Goal: Task Accomplishment & Management: Use online tool/utility

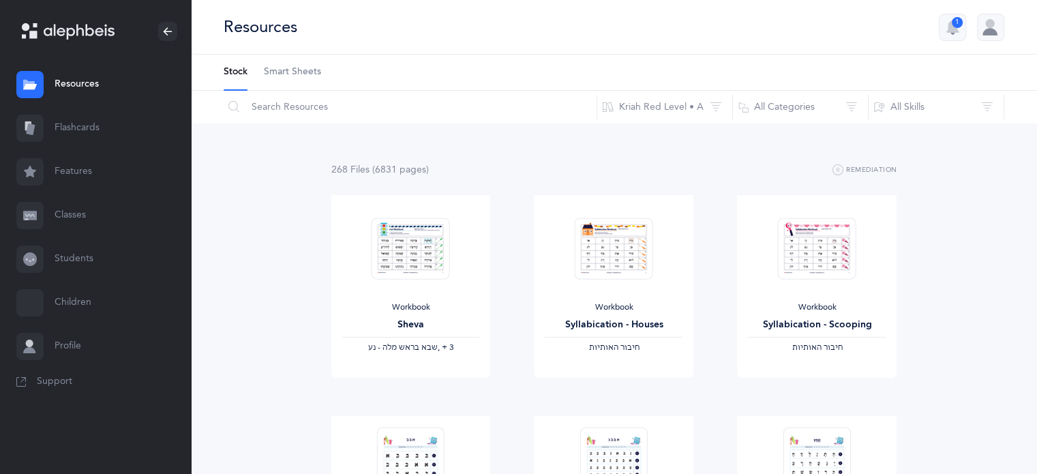
click at [83, 130] on link "Flashcards" at bounding box center [95, 128] width 191 height 44
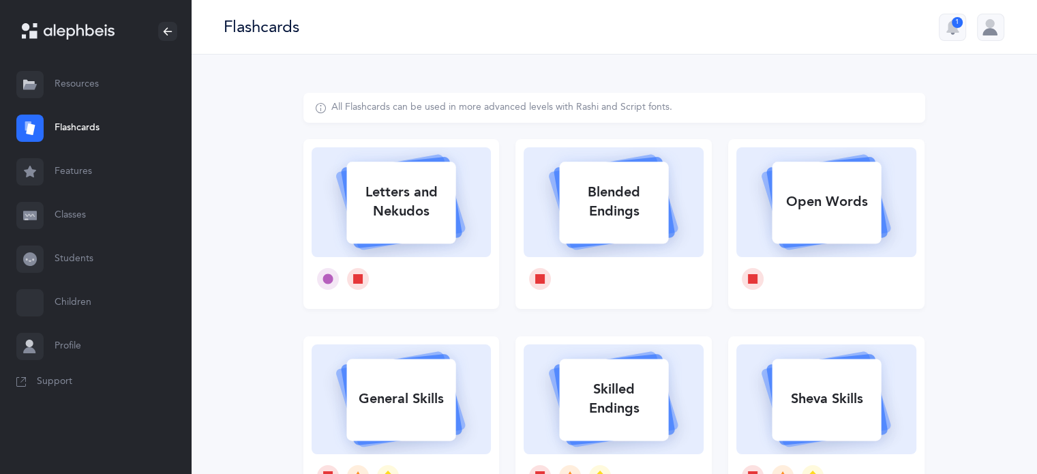
click at [370, 215] on div "Letters and Nekudos" at bounding box center [400, 202] width 109 height 55
select select
select select "single"
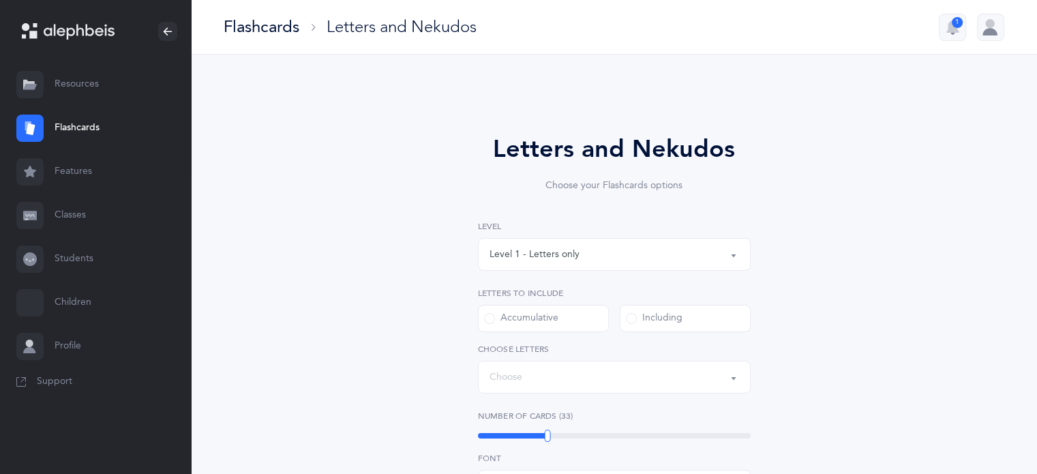
select select "27"
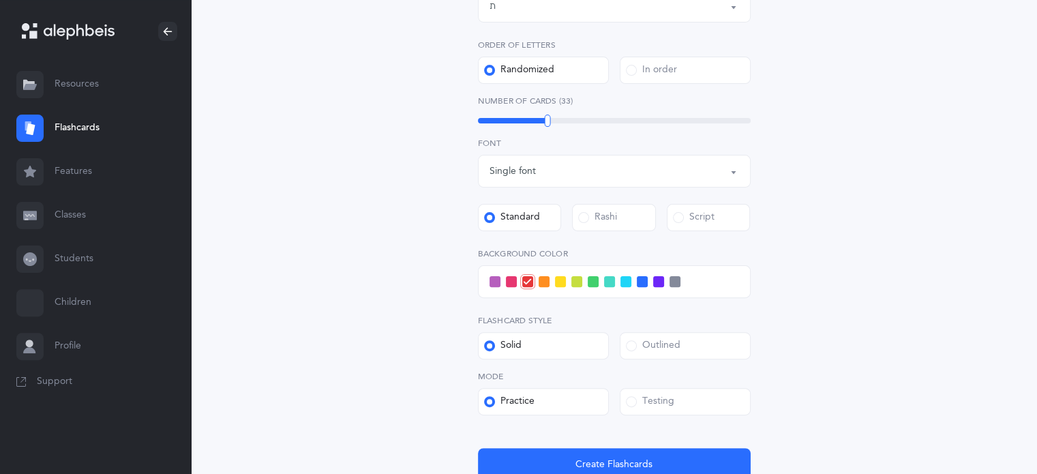
scroll to position [382, 0]
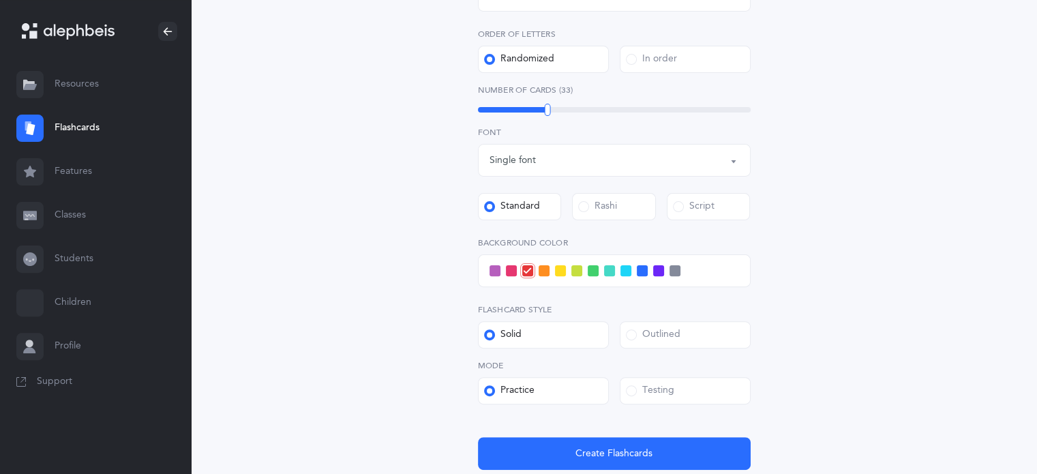
click at [640, 274] on span at bounding box center [642, 270] width 11 height 11
click at [0, 0] on input "checkbox" at bounding box center [0, 0] width 0 height 0
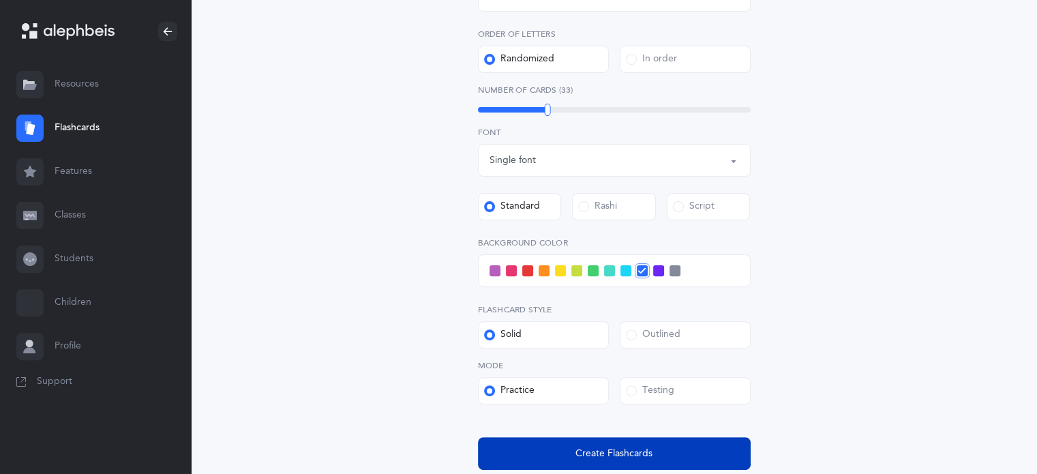
click at [618, 442] on button "Create Flashcards" at bounding box center [614, 453] width 273 height 33
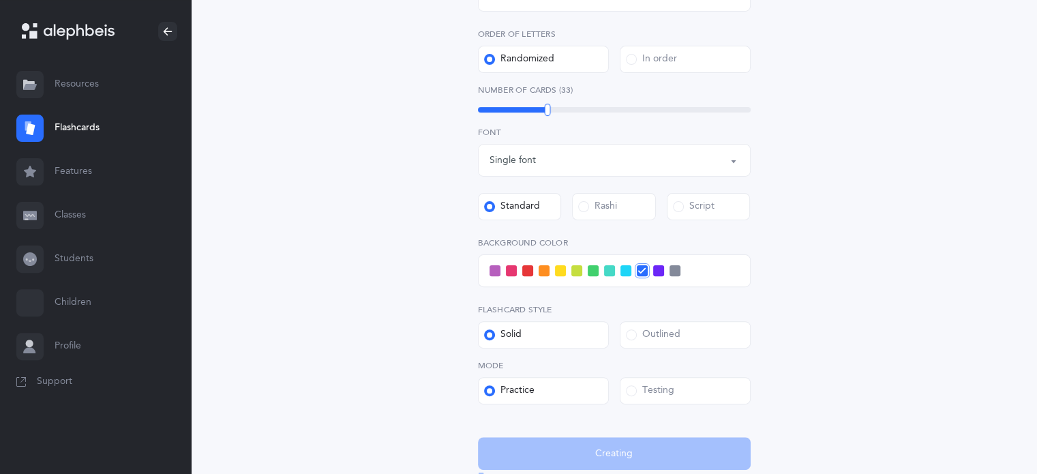
scroll to position [0, 0]
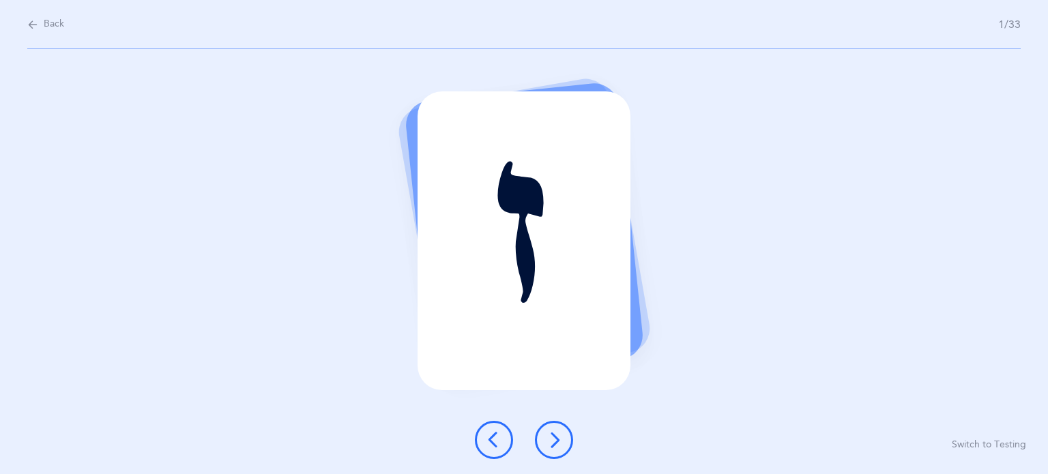
click at [557, 443] on icon at bounding box center [554, 440] width 16 height 16
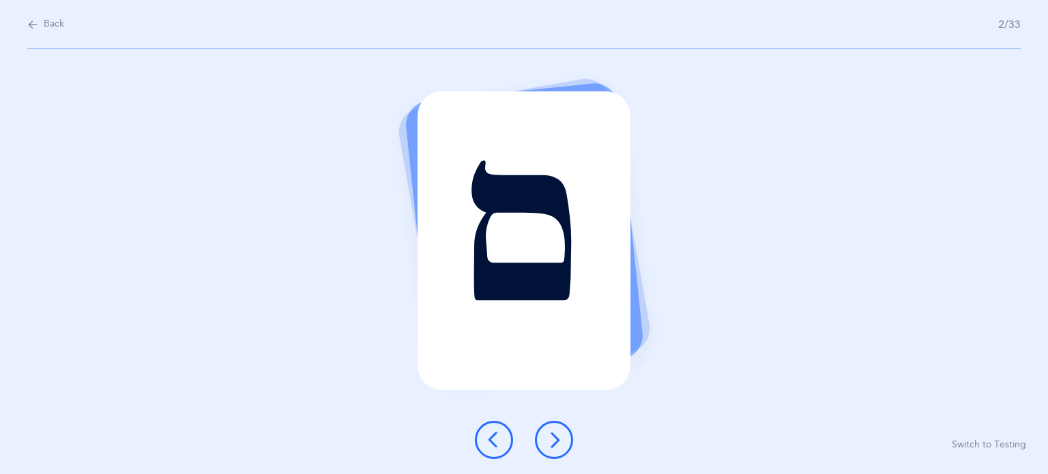
click at [559, 441] on icon at bounding box center [554, 440] width 16 height 16
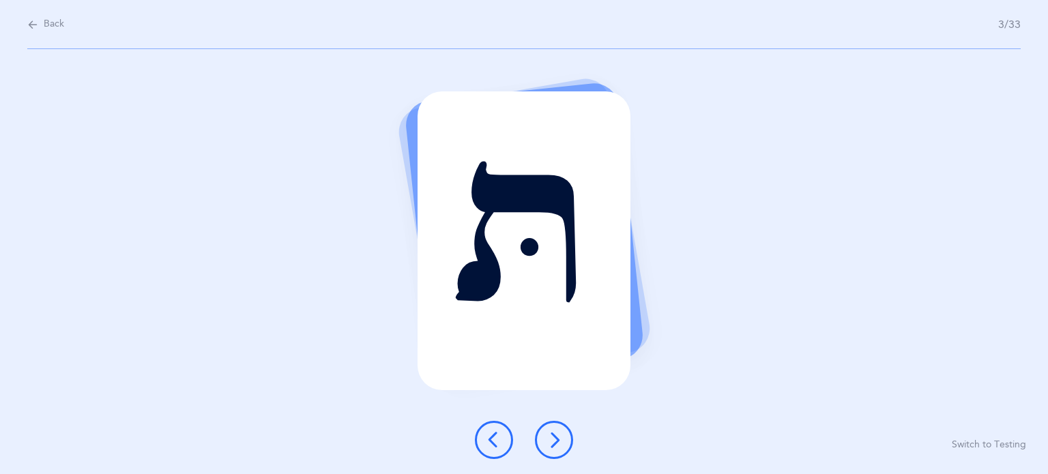
drag, startPoint x: 559, startPoint y: 441, endPoint x: 544, endPoint y: 374, distance: 68.4
click at [544, 374] on div "תּ Switch to Testing" at bounding box center [524, 261] width 1048 height 425
click at [555, 437] on icon at bounding box center [554, 440] width 16 height 16
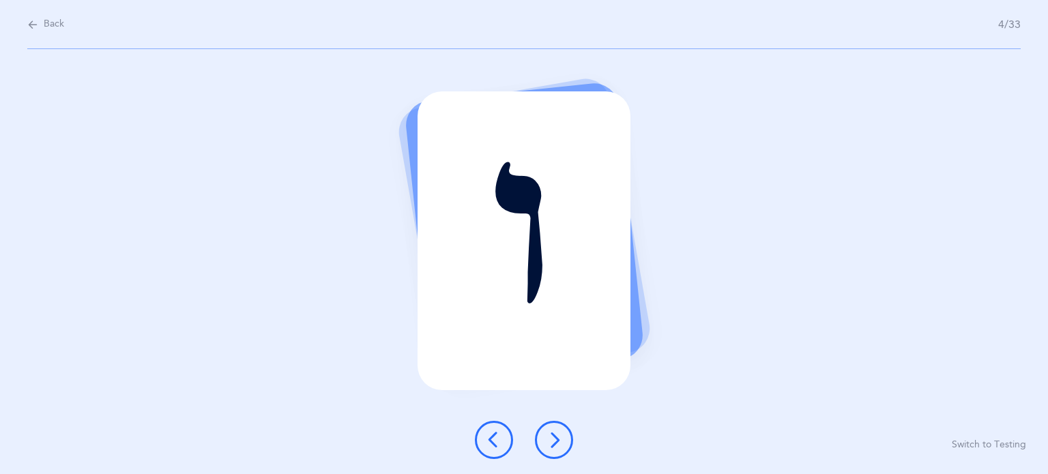
click at [555, 437] on icon at bounding box center [554, 440] width 16 height 16
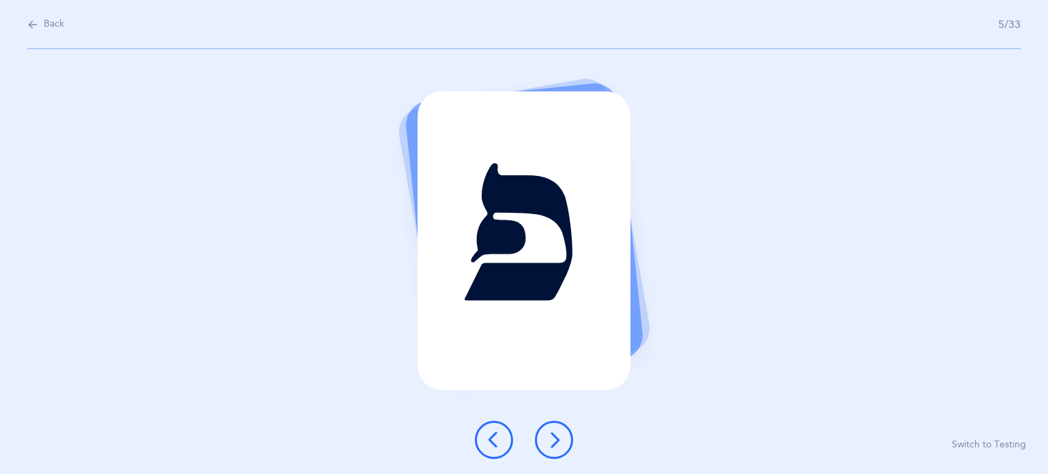
click at [555, 437] on icon at bounding box center [554, 440] width 16 height 16
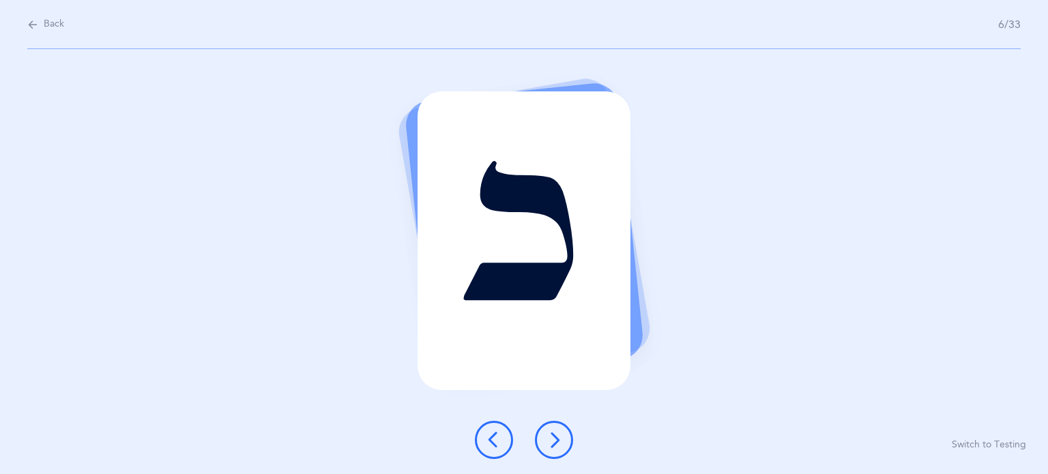
click at [555, 437] on icon at bounding box center [554, 440] width 16 height 16
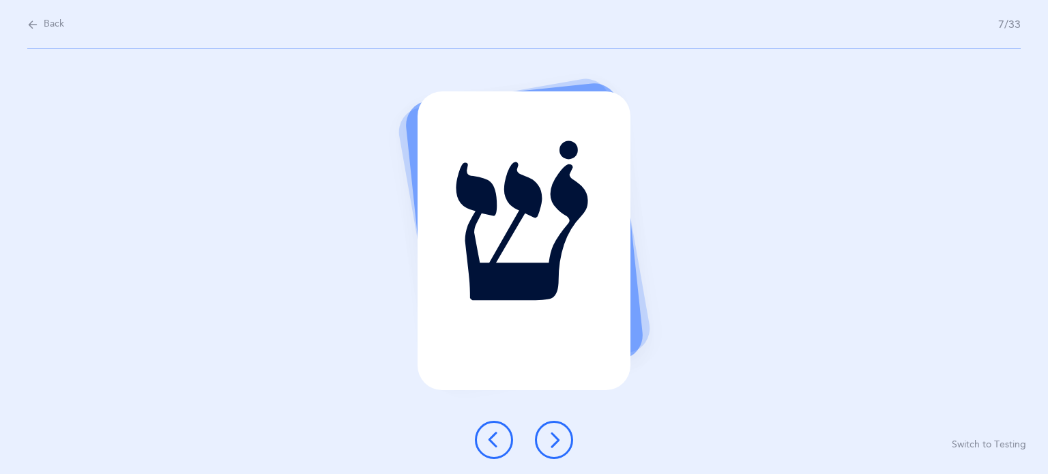
click at [555, 437] on icon at bounding box center [554, 440] width 16 height 16
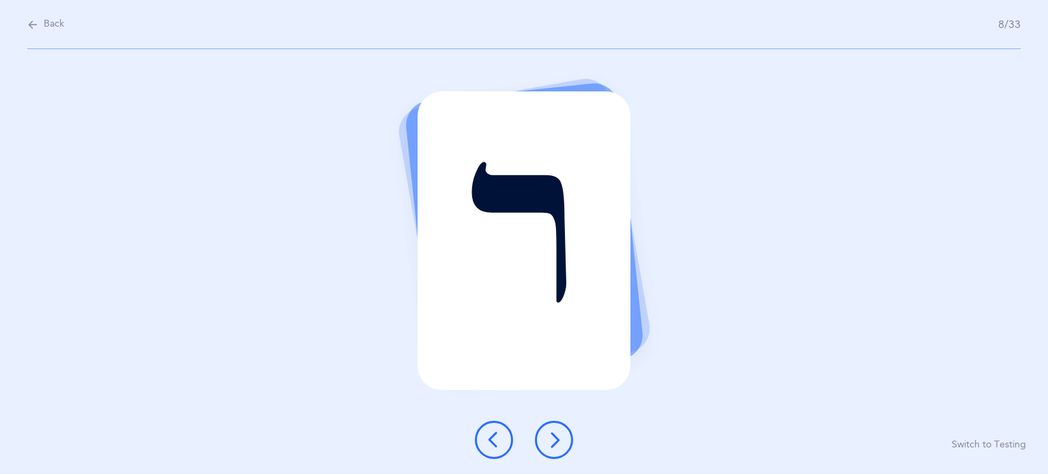
click at [555, 437] on icon at bounding box center [554, 440] width 16 height 16
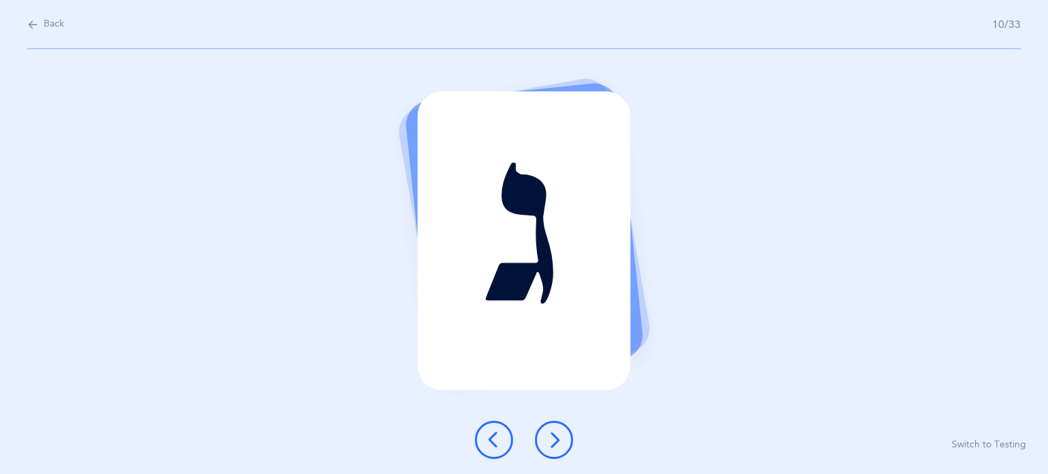
click at [555, 437] on icon at bounding box center [554, 440] width 16 height 16
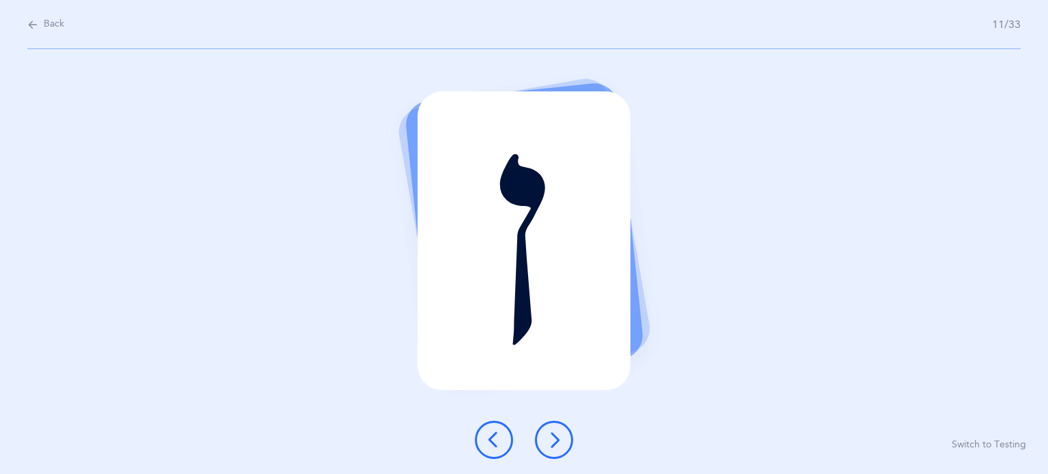
click at [555, 437] on icon at bounding box center [554, 440] width 16 height 16
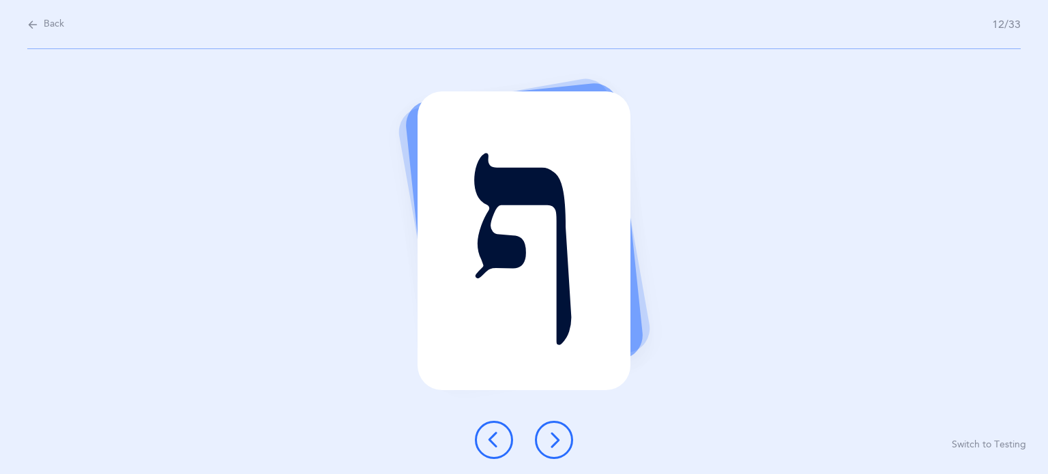
click at [555, 437] on icon at bounding box center [554, 440] width 16 height 16
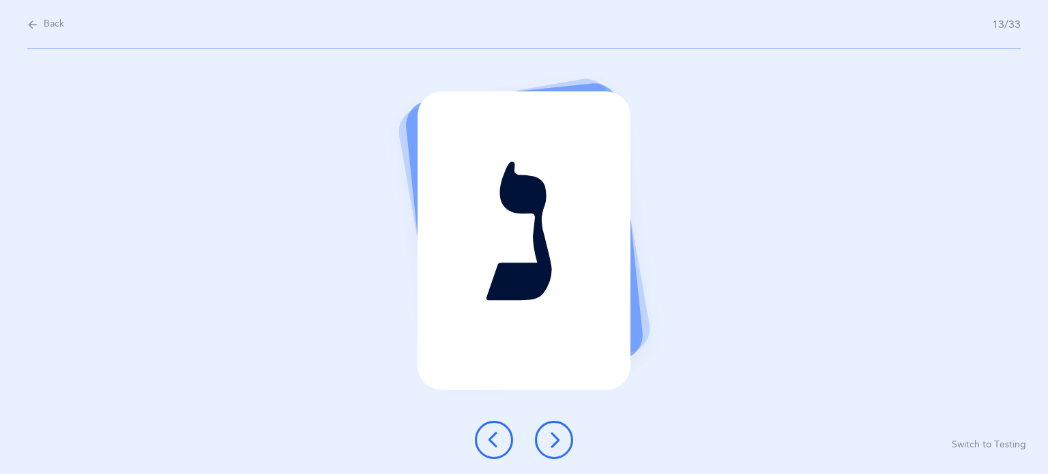
click at [555, 437] on icon at bounding box center [554, 440] width 16 height 16
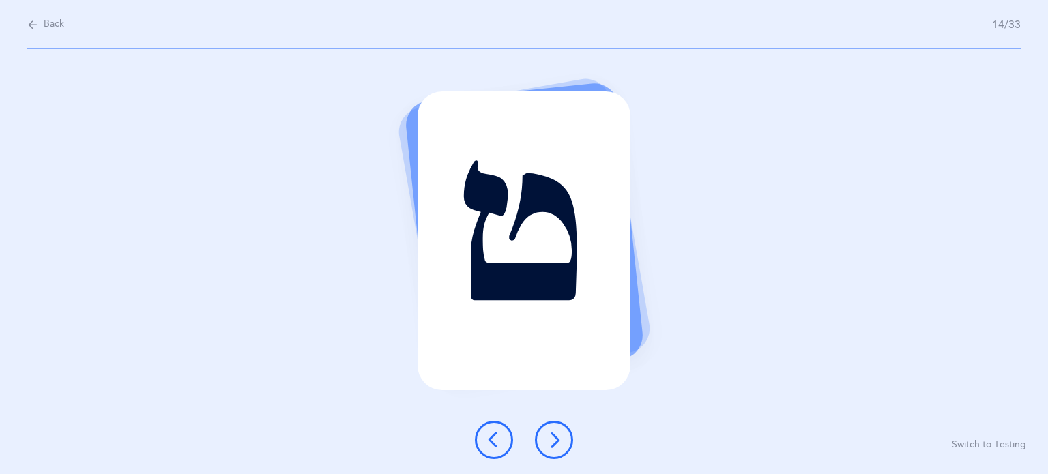
click at [555, 437] on icon at bounding box center [554, 440] width 16 height 16
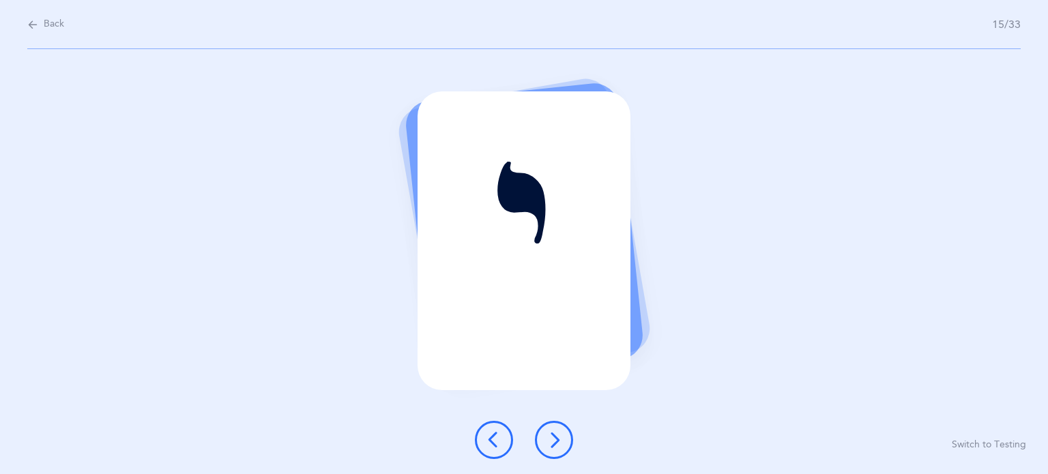
click at [1005, 452] on div "י Switch to Testing" at bounding box center [524, 261] width 1048 height 425
click at [1007, 449] on button "Switch to Testing" at bounding box center [989, 446] width 74 height 14
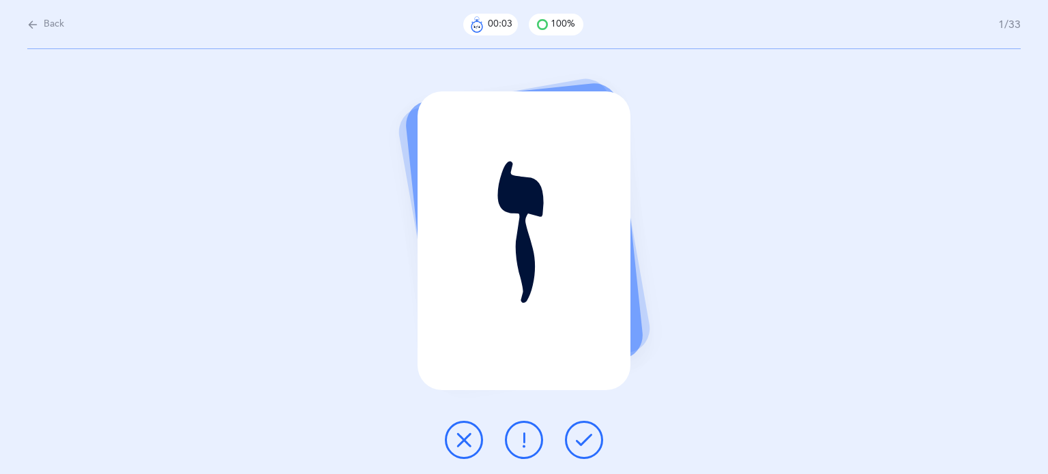
drag, startPoint x: 468, startPoint y: 437, endPoint x: 121, endPoint y: -14, distance: 568.1
click at [121, 0] on html "[PERSON_NAME] Resources Resources Flashcards Flashcards Features Features Class…" at bounding box center [524, 237] width 1048 height 474
click at [57, 25] on span "Back" at bounding box center [54, 25] width 20 height 14
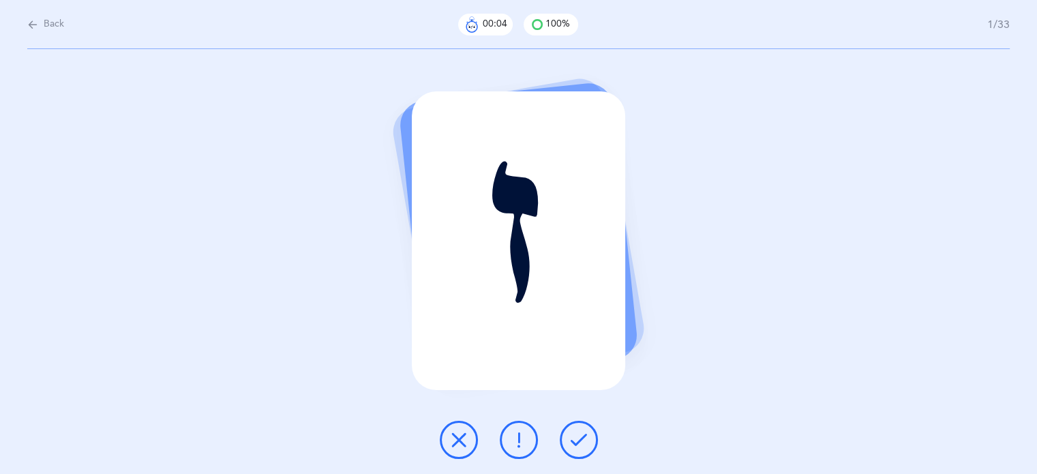
select select "27"
select select "single"
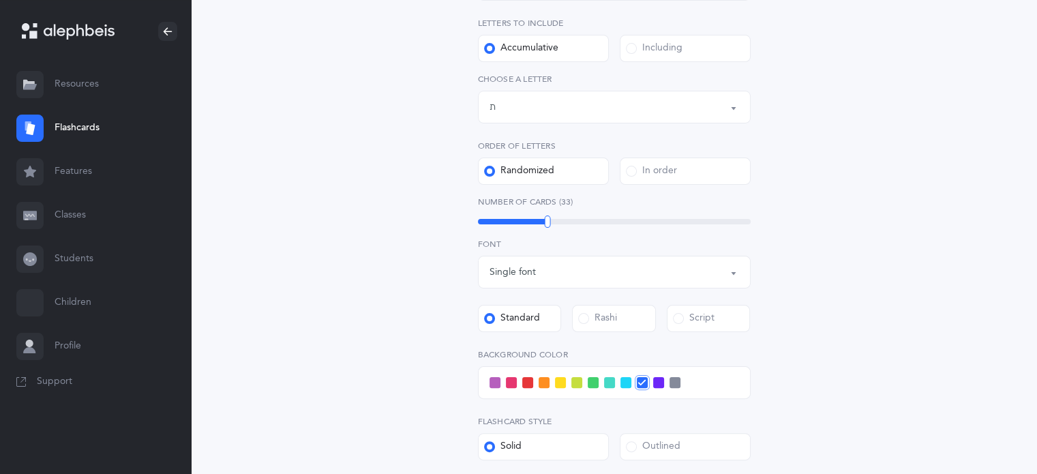
scroll to position [271, 0]
drag, startPoint x: 548, startPoint y: 220, endPoint x: 492, endPoint y: 231, distance: 56.3
click at [492, 226] on div "15" at bounding box center [493, 220] width 6 height 12
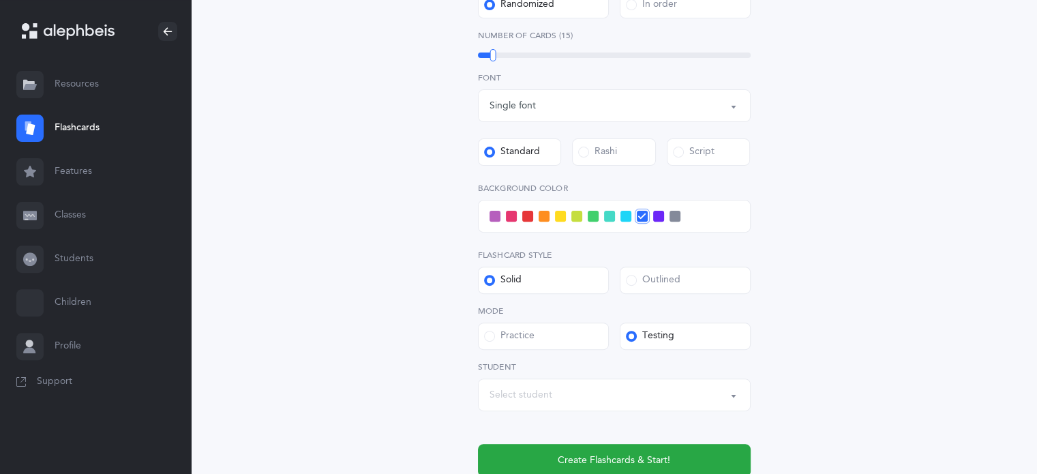
scroll to position [438, 0]
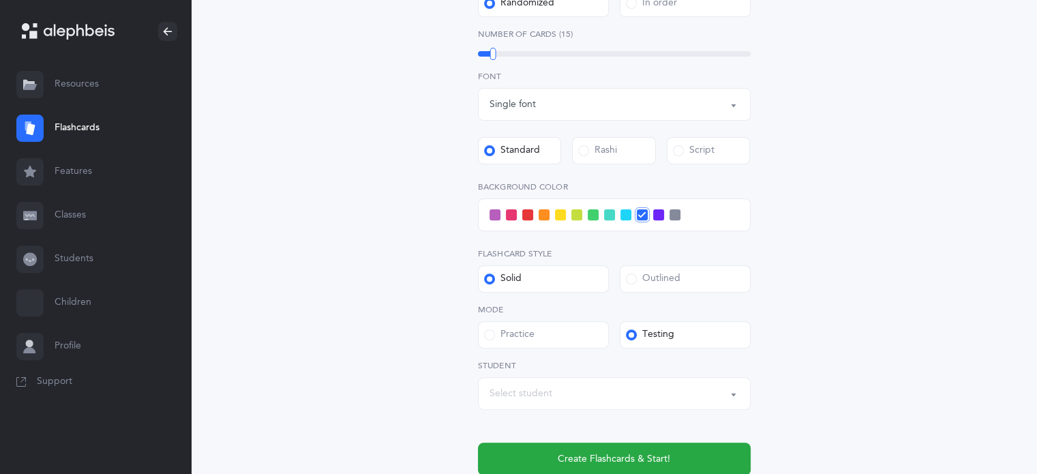
click at [585, 386] on div "Select student" at bounding box center [615, 393] width 250 height 23
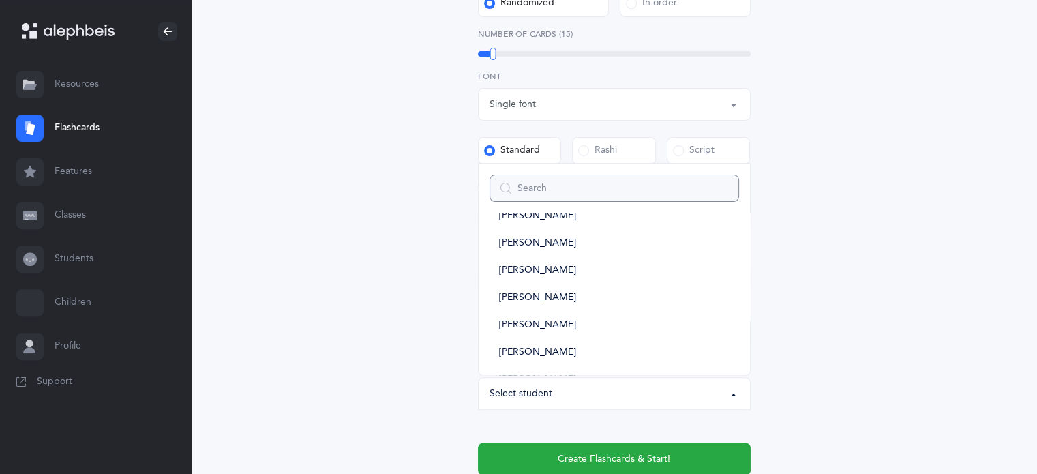
scroll to position [242, 0]
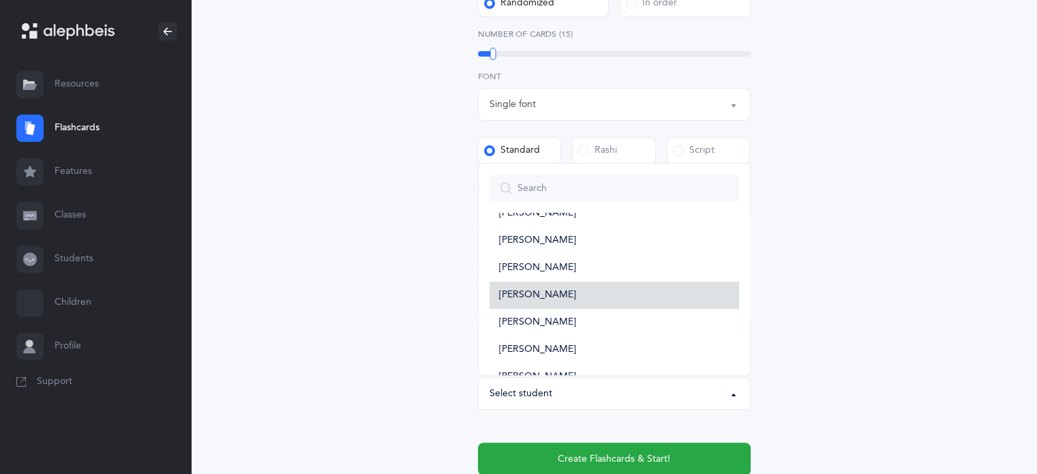
click at [574, 301] on link "[PERSON_NAME]" at bounding box center [615, 295] width 250 height 27
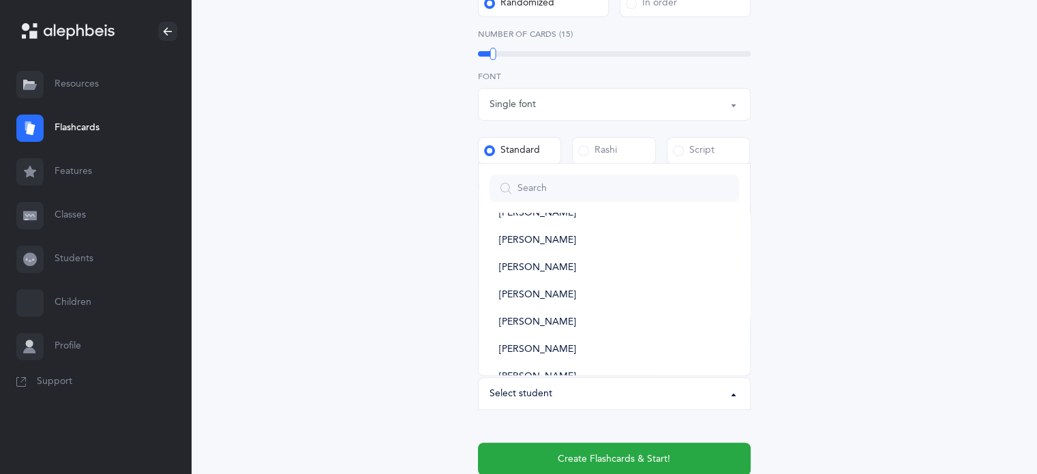
select select "13706"
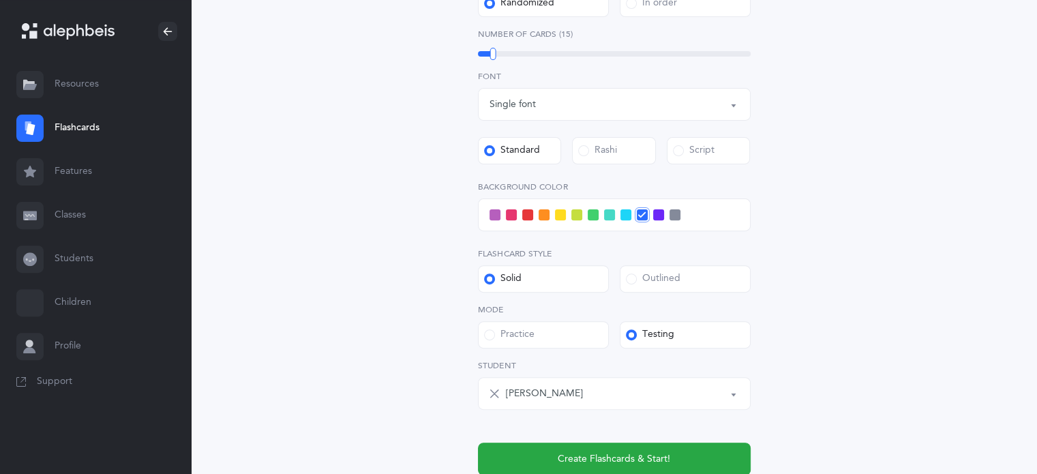
click at [527, 217] on span at bounding box center [527, 214] width 11 height 11
click at [0, 0] on input "checkbox" at bounding box center [0, 0] width 0 height 0
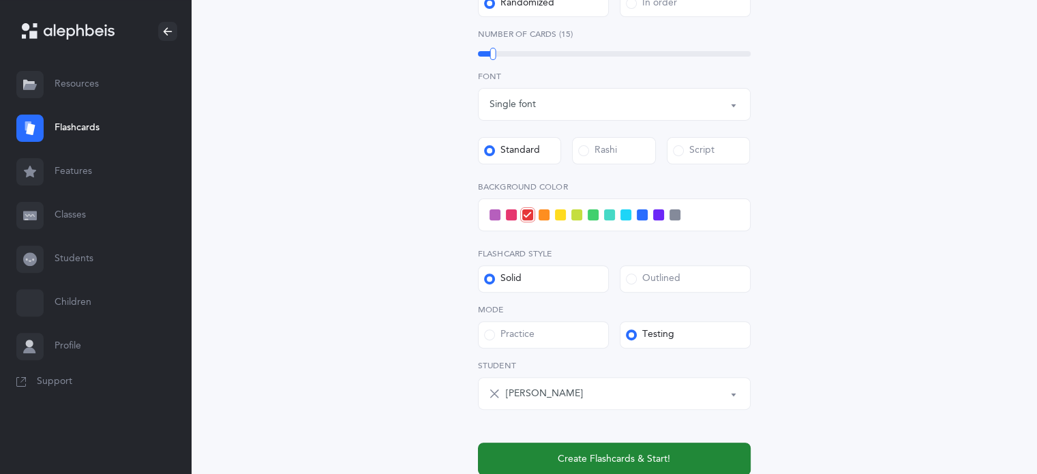
click at [633, 453] on span "Create Flashcards & Start!" at bounding box center [614, 459] width 113 height 14
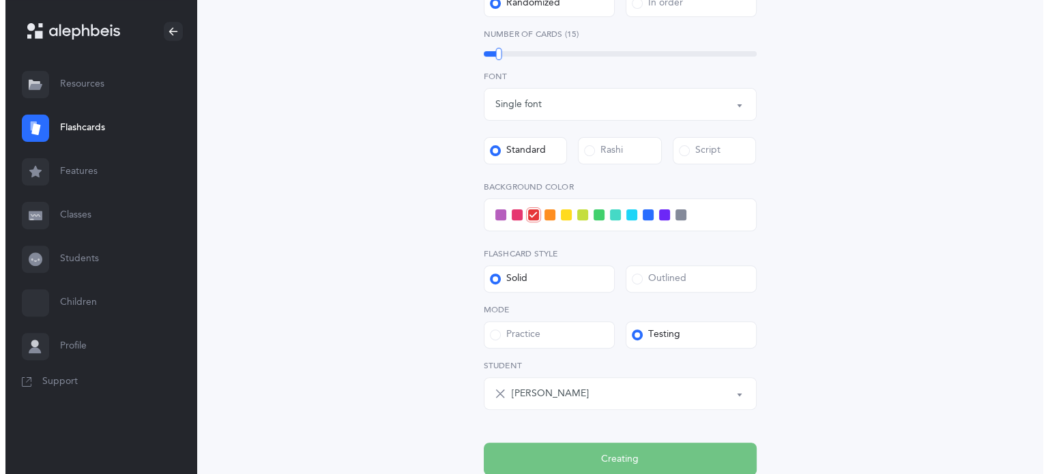
scroll to position [0, 0]
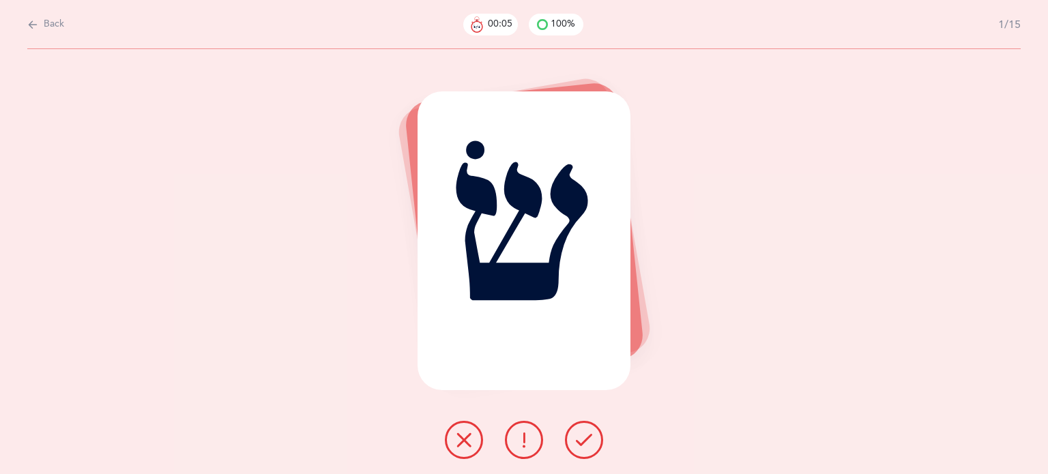
click at [454, 449] on button at bounding box center [464, 440] width 38 height 38
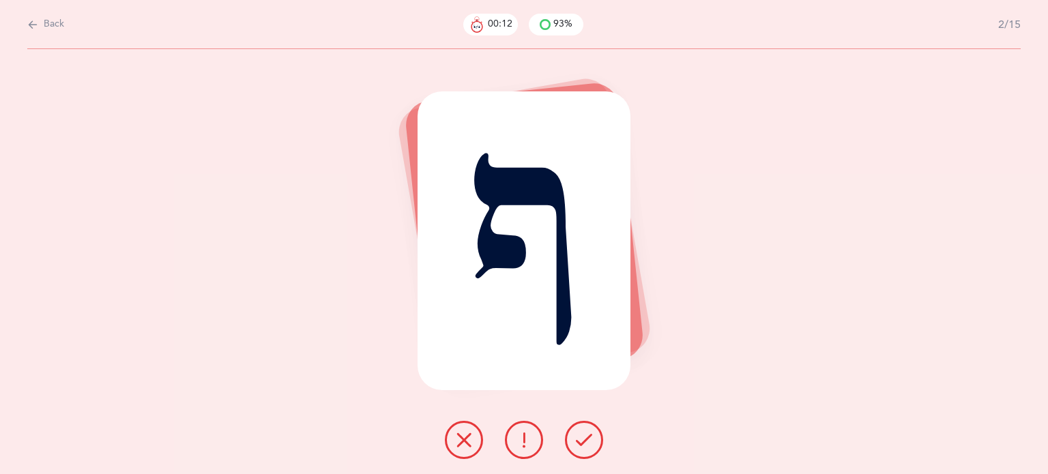
click at [458, 441] on icon at bounding box center [464, 440] width 16 height 16
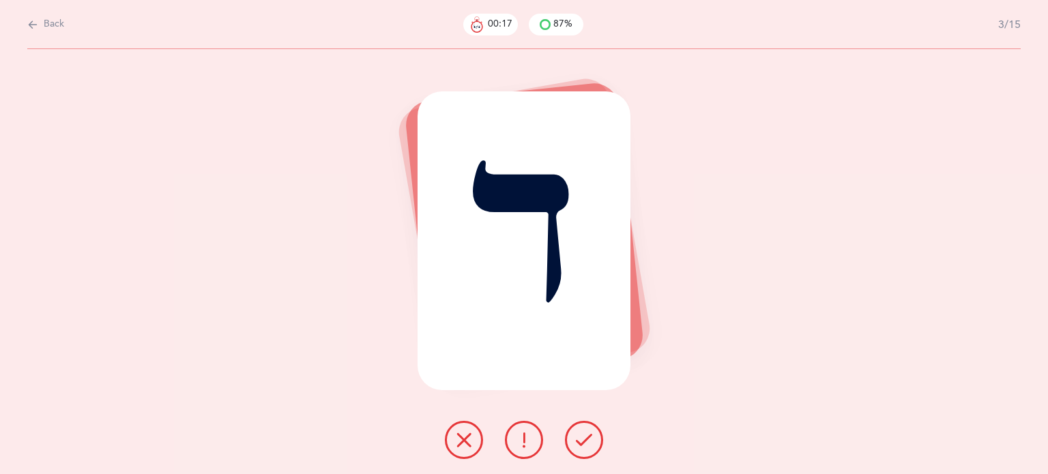
click at [583, 441] on icon at bounding box center [584, 440] width 16 height 16
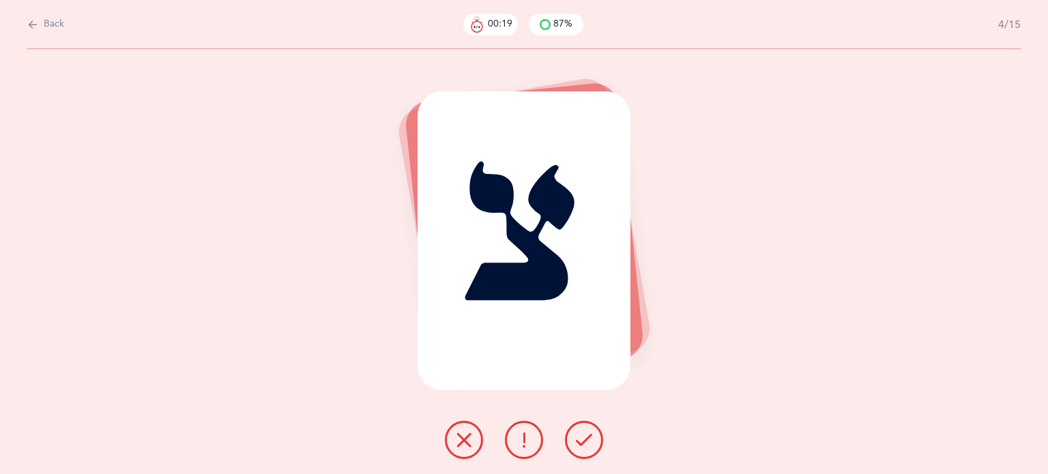
click at [584, 439] on icon at bounding box center [584, 440] width 16 height 16
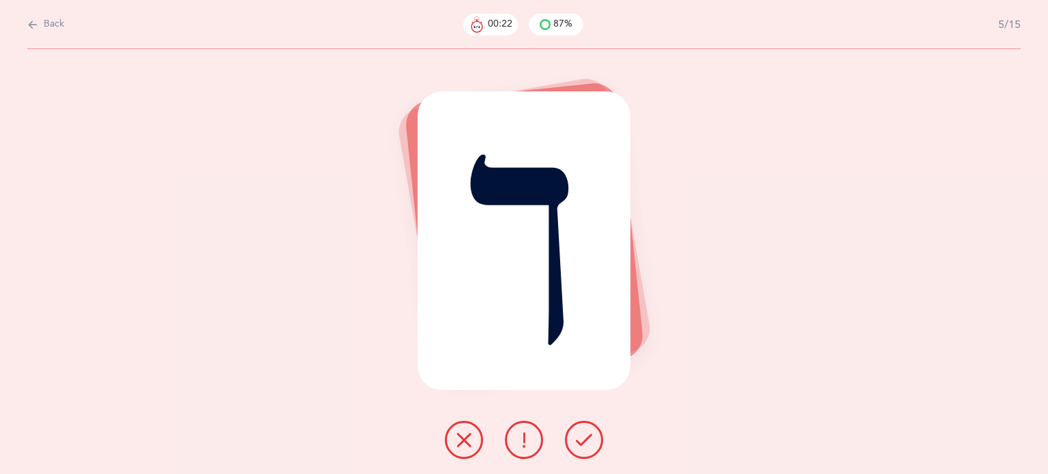
click at [584, 439] on icon at bounding box center [584, 440] width 16 height 16
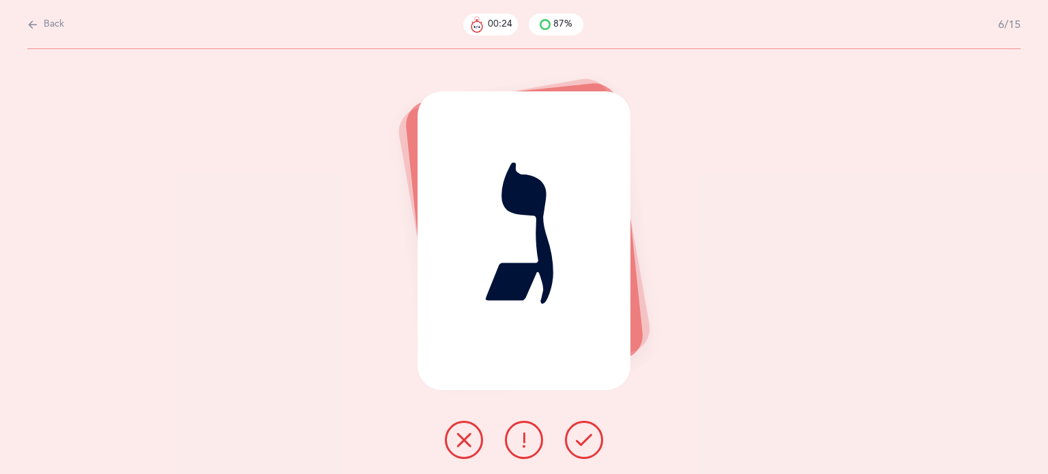
click at [584, 439] on icon at bounding box center [584, 440] width 16 height 16
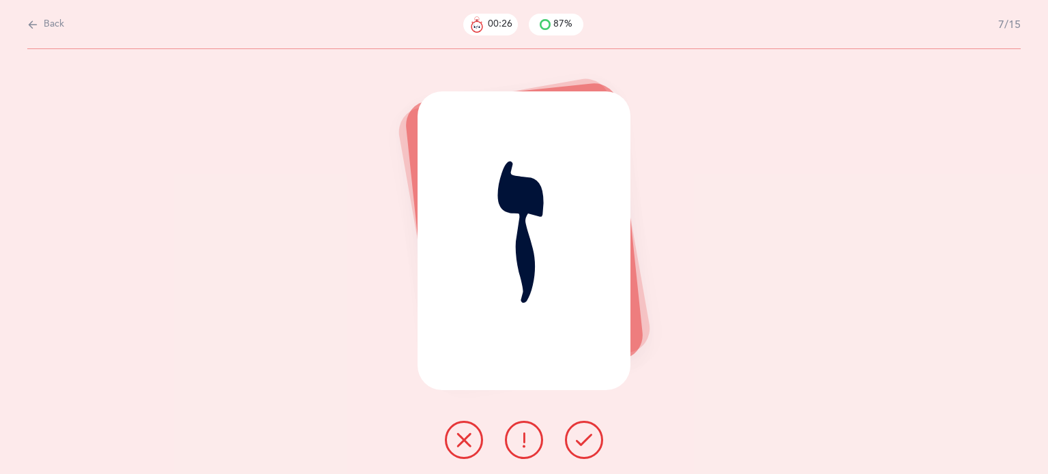
click at [584, 439] on icon at bounding box center [584, 440] width 16 height 16
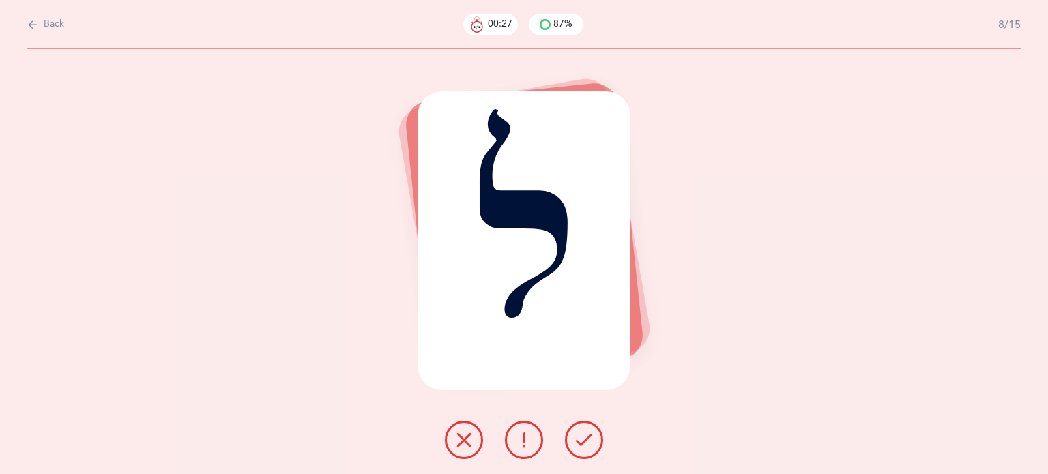
click at [587, 438] on icon at bounding box center [584, 440] width 16 height 16
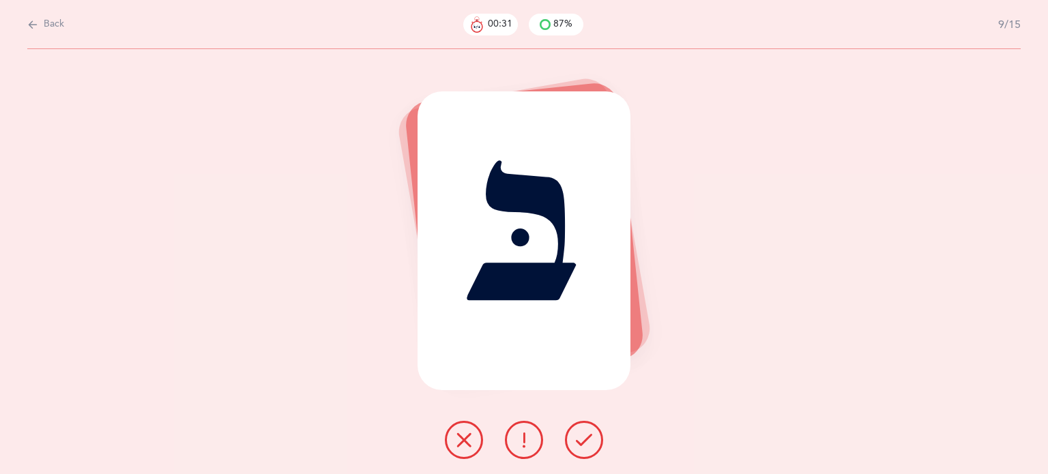
click at [587, 438] on icon at bounding box center [584, 440] width 16 height 16
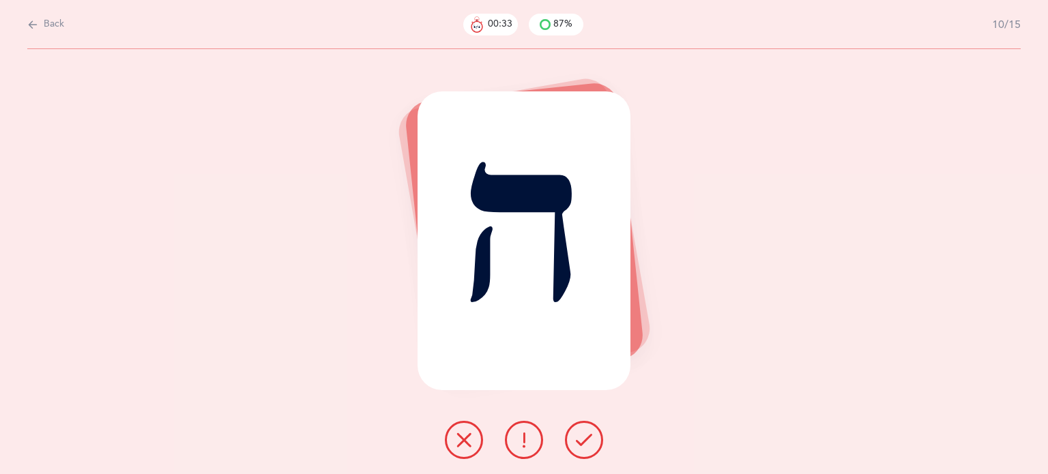
click at [587, 438] on icon at bounding box center [584, 440] width 16 height 16
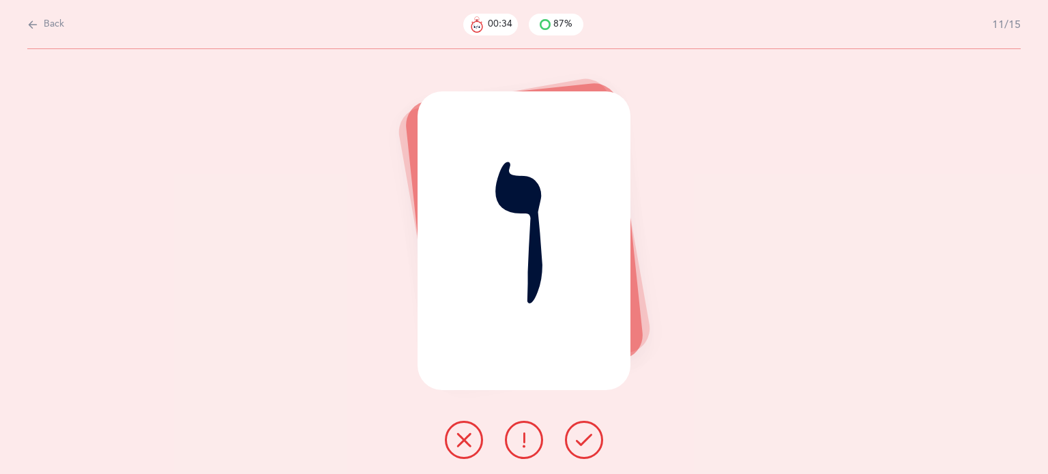
click at [587, 438] on icon at bounding box center [584, 440] width 16 height 16
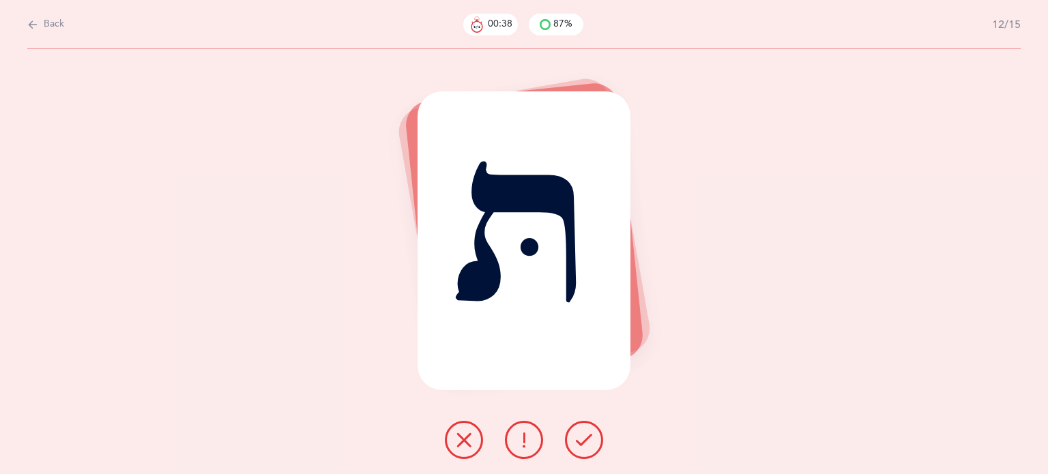
click at [467, 441] on icon at bounding box center [464, 440] width 16 height 16
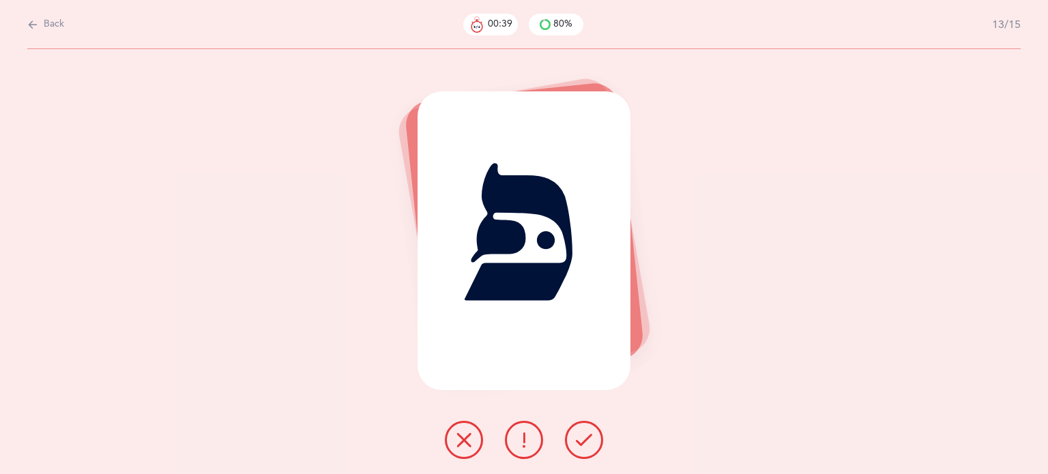
click at [581, 441] on icon at bounding box center [584, 440] width 16 height 16
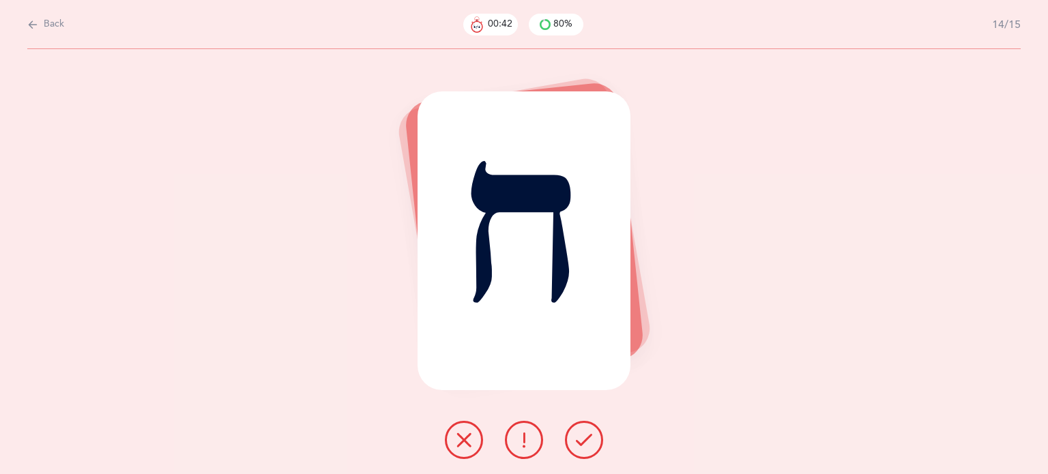
click at [581, 441] on icon at bounding box center [584, 440] width 16 height 16
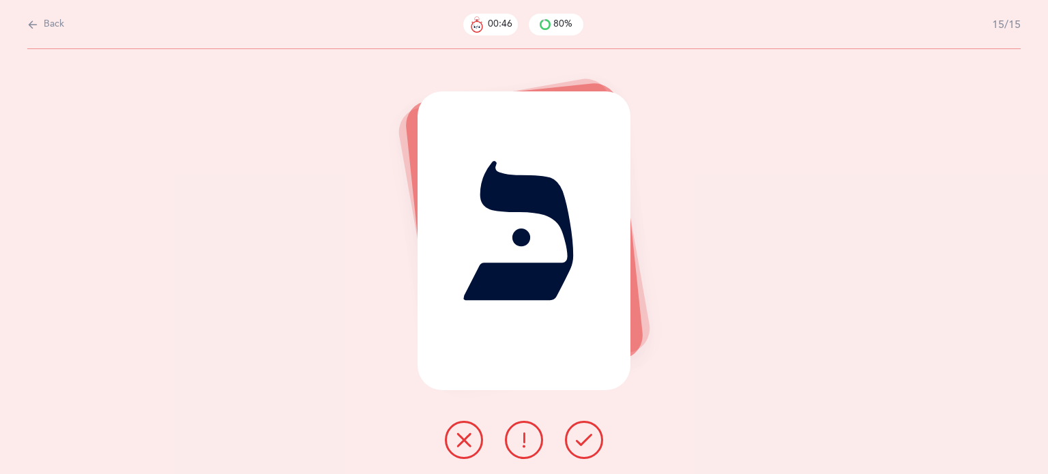
click at [581, 441] on icon at bounding box center [584, 440] width 16 height 16
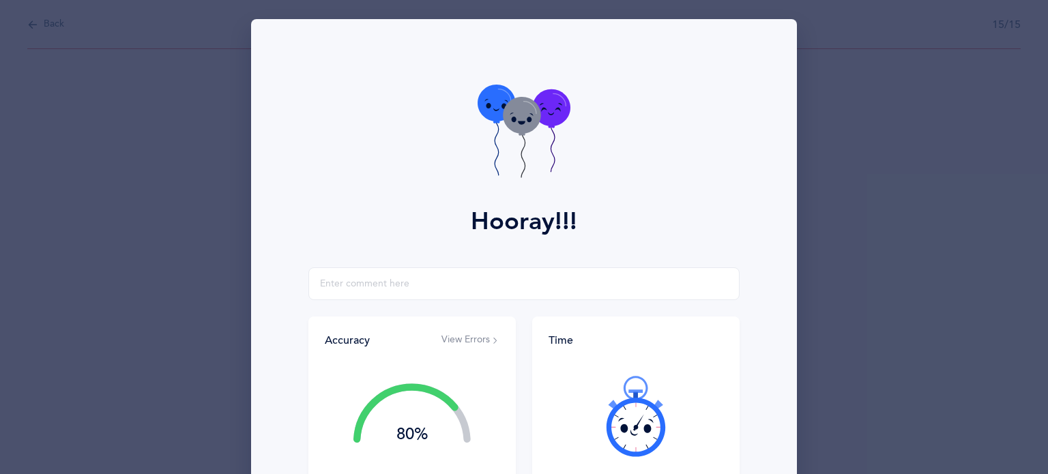
click at [150, 237] on div "Hooray!!! Accuracy View Errors 80% You got 12/15 right! Great Job! You are an a…" at bounding box center [524, 237] width 1048 height 474
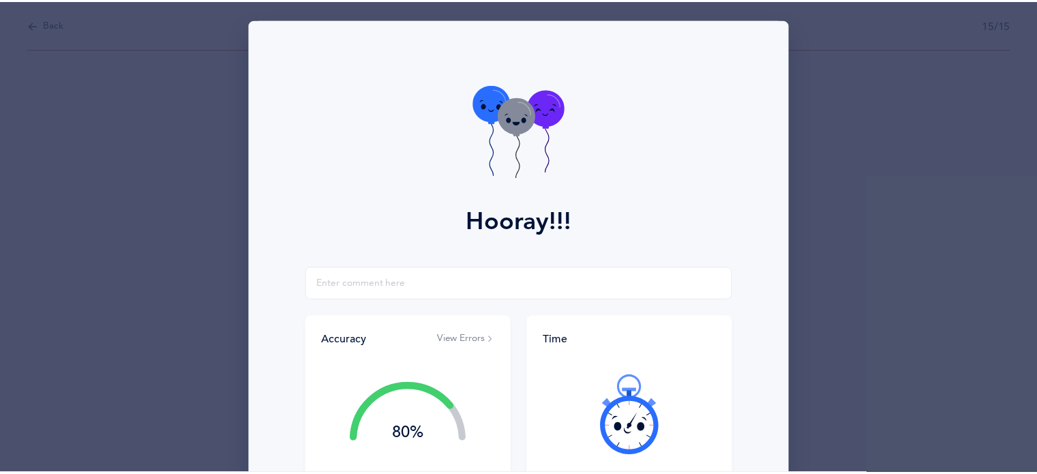
scroll to position [175, 0]
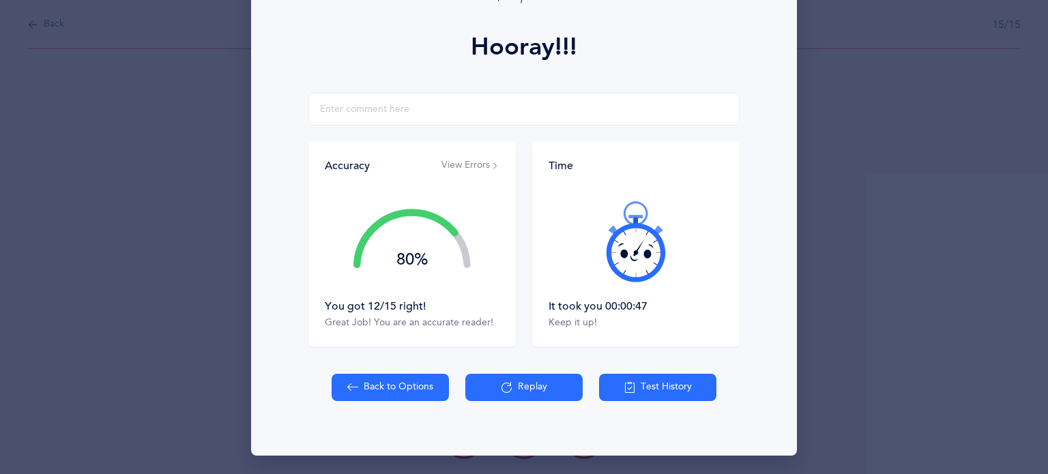
click at [369, 396] on button "Back to Options" at bounding box center [389, 387] width 117 height 27
select select "27"
select select "single"
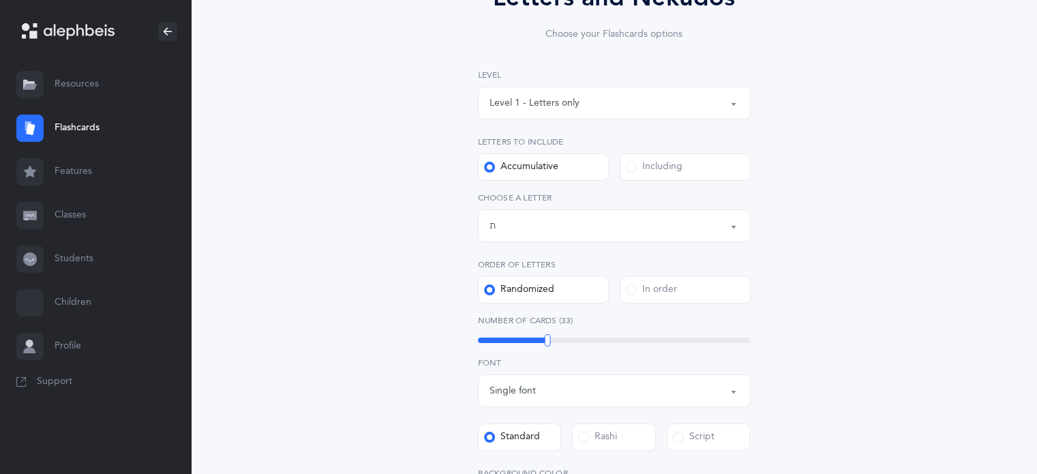
scroll to position [152, 0]
click at [518, 340] on div "23" at bounding box center [614, 339] width 273 height 5
click at [509, 340] on div "20" at bounding box center [614, 339] width 273 height 5
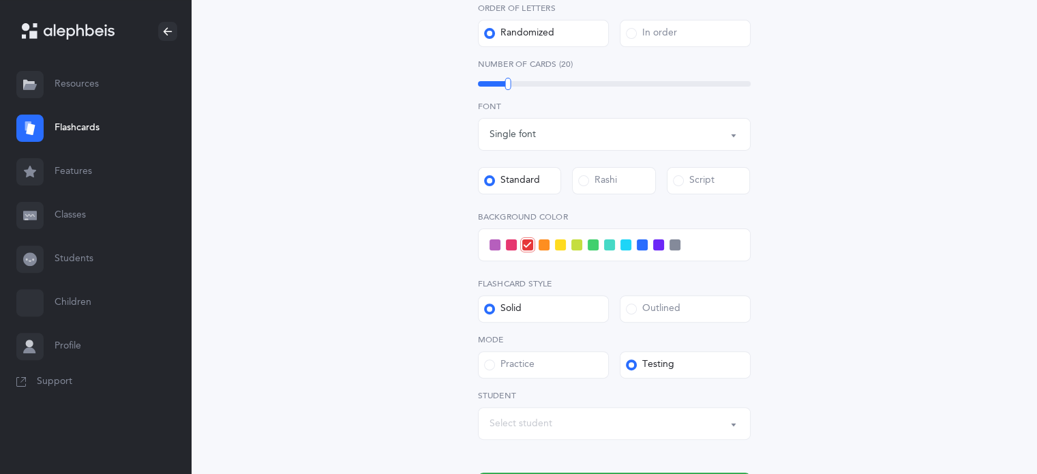
scroll to position [409, 0]
click at [625, 250] on div at bounding box center [614, 244] width 273 height 33
click at [627, 246] on span at bounding box center [626, 244] width 11 height 11
click at [0, 0] on input "checkbox" at bounding box center [0, 0] width 0 height 0
click at [625, 248] on icon at bounding box center [626, 245] width 8 height 8
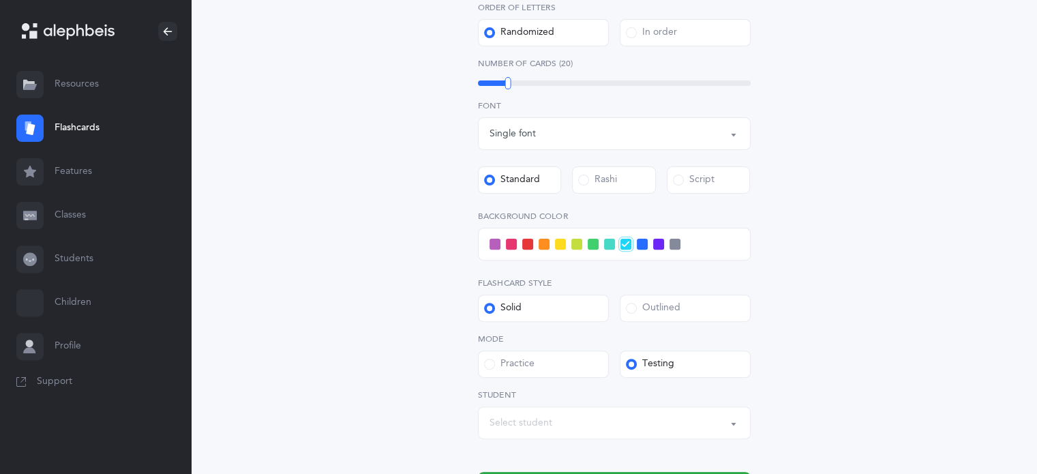
click at [0, 0] on input "checkbox" at bounding box center [0, 0] width 0 height 0
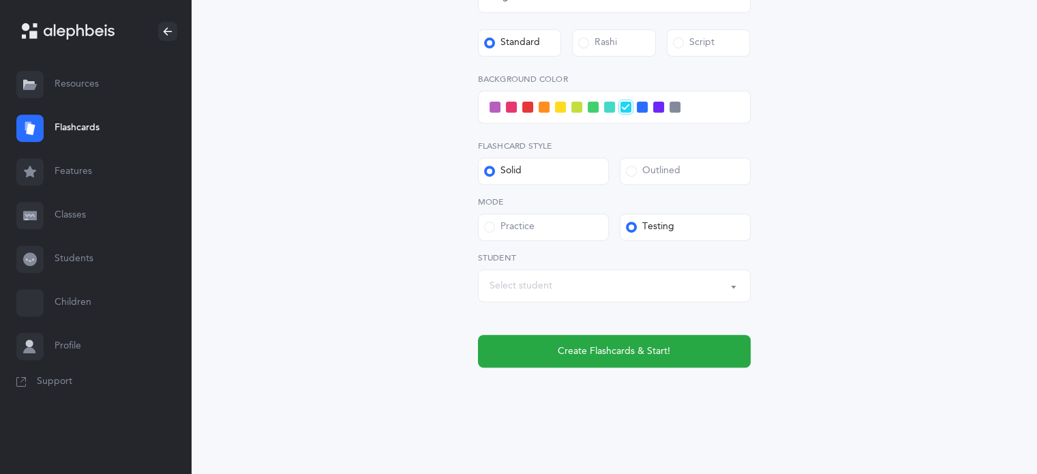
scroll to position [548, 0]
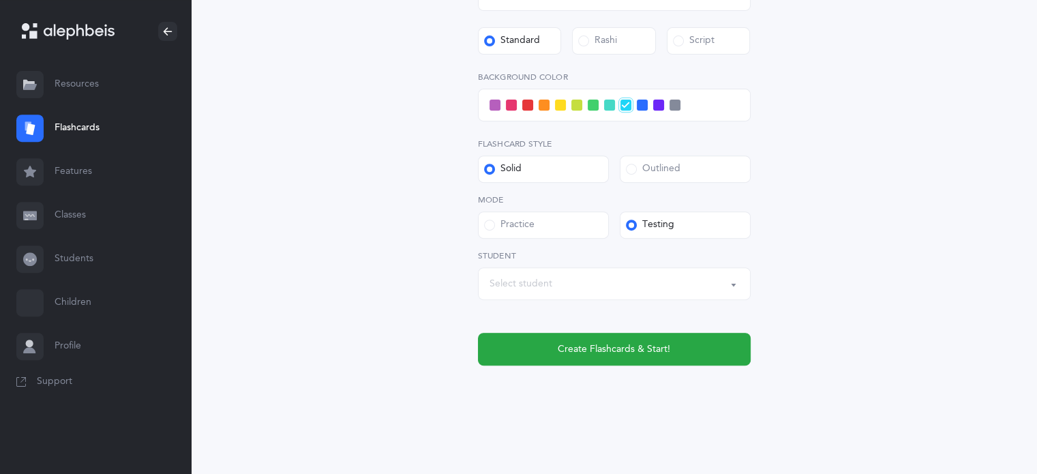
click at [634, 291] on div "Select student" at bounding box center [615, 283] width 250 height 23
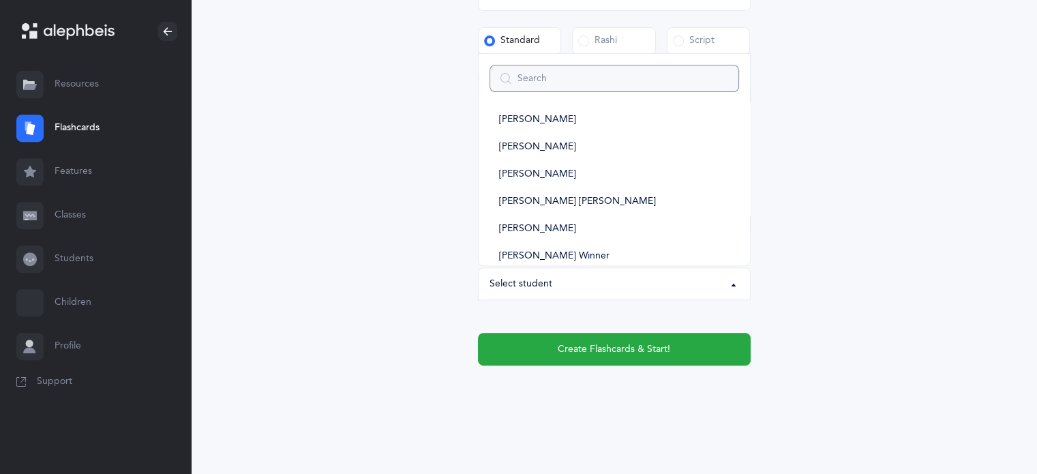
scroll to position [580, 0]
type input "na"
select select
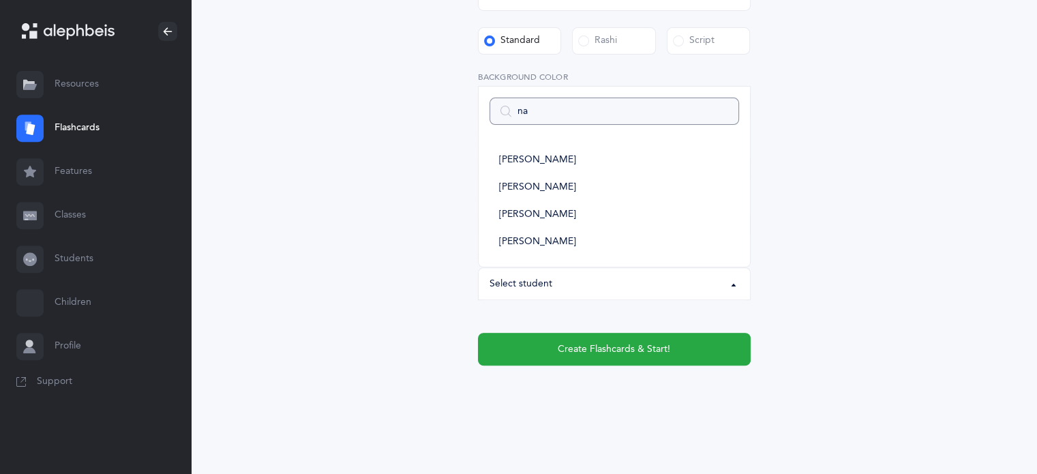
scroll to position [0, 0]
type input "na"
click at [597, 250] on link "[PERSON_NAME]" at bounding box center [615, 241] width 250 height 27
select select "14886"
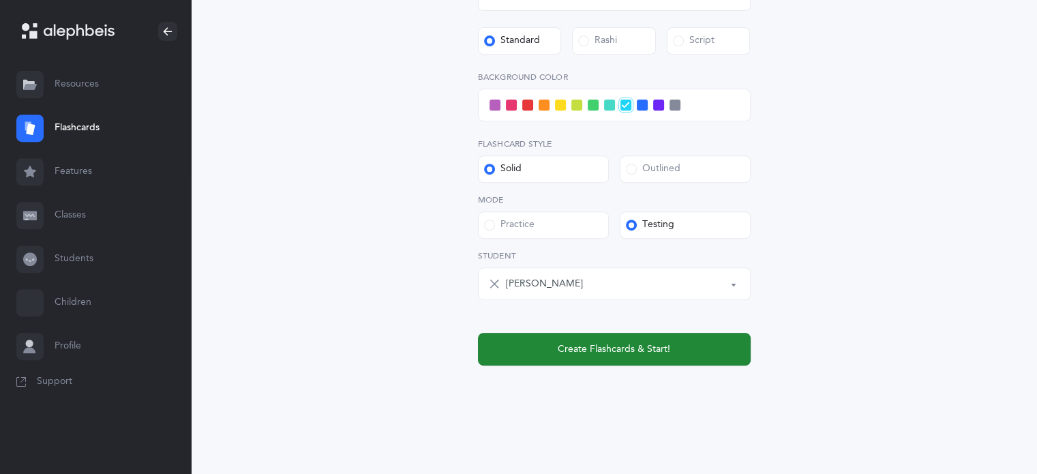
click at [636, 351] on span "Create Flashcards & Start!" at bounding box center [614, 349] width 113 height 14
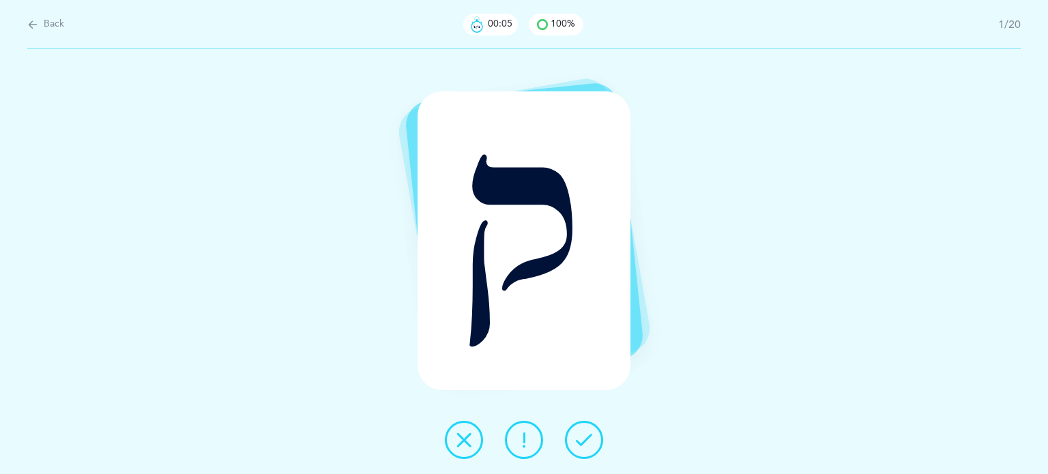
click at [590, 439] on icon at bounding box center [584, 440] width 16 height 16
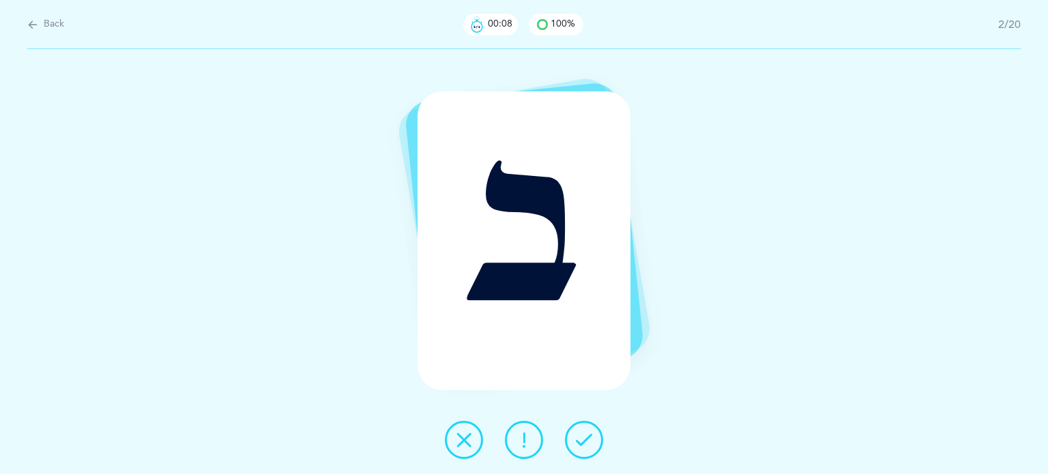
click at [590, 439] on icon at bounding box center [584, 440] width 16 height 16
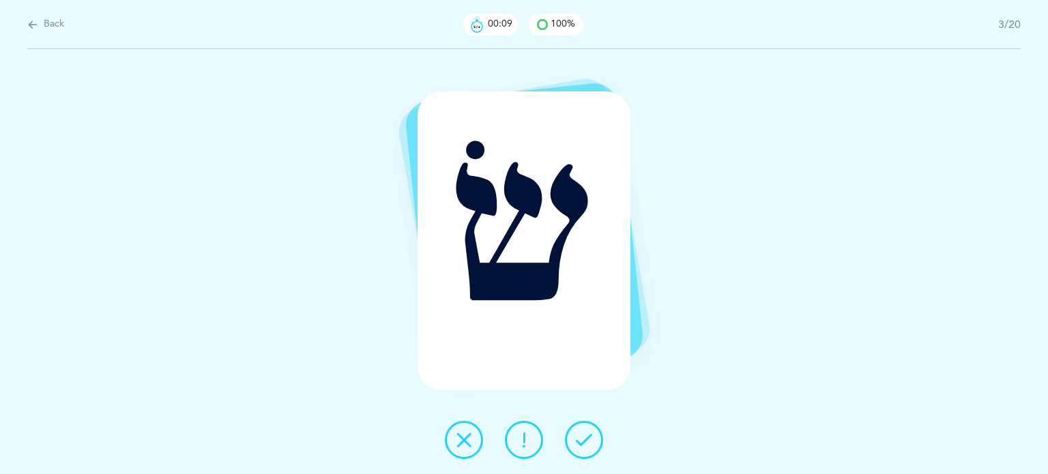
click at [590, 439] on icon at bounding box center [584, 440] width 16 height 16
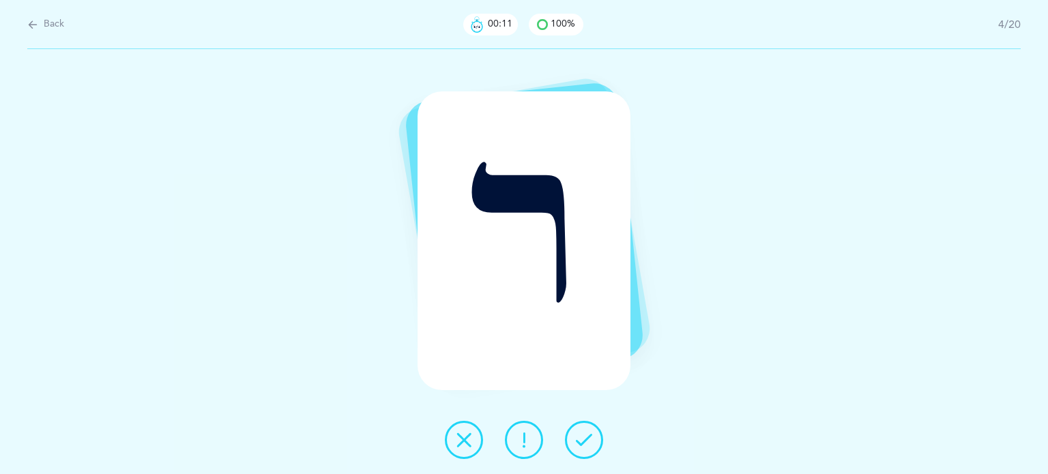
click at [590, 439] on icon at bounding box center [584, 440] width 16 height 16
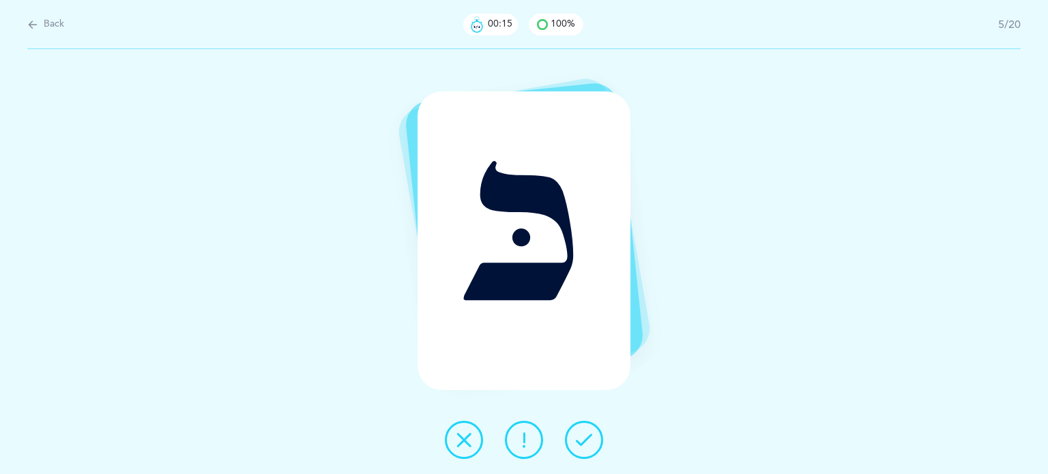
click at [590, 439] on icon at bounding box center [584, 440] width 16 height 16
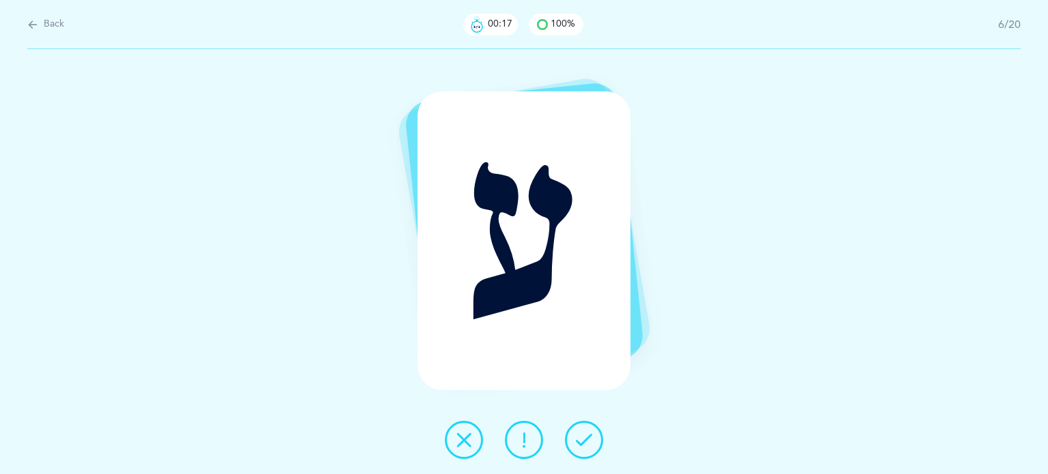
click at [590, 439] on icon at bounding box center [584, 440] width 16 height 16
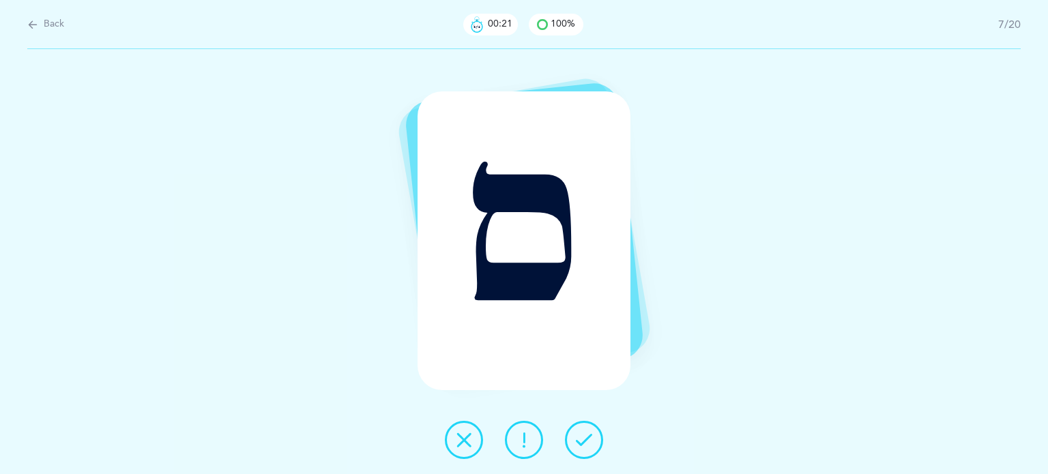
click at [464, 439] on icon at bounding box center [464, 440] width 16 height 16
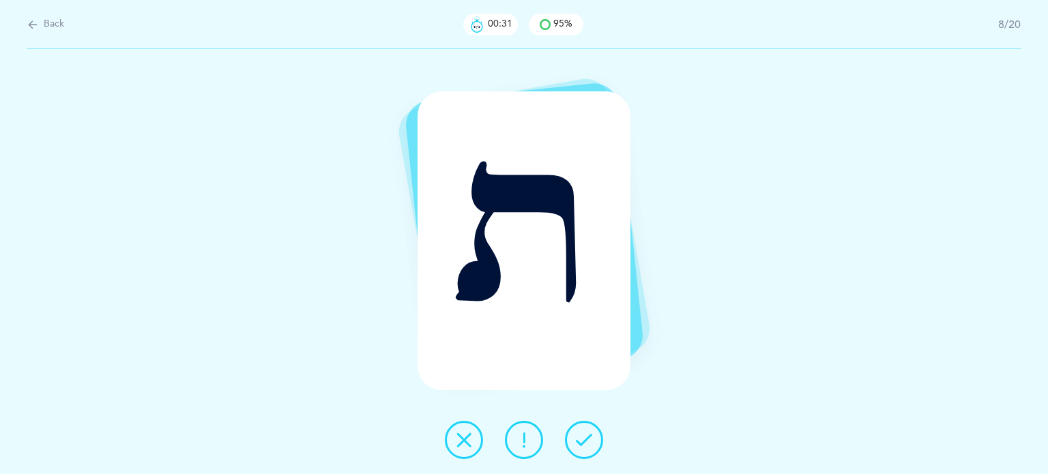
drag, startPoint x: 585, startPoint y: 437, endPoint x: 634, endPoint y: 373, distance: 80.3
click at [634, 373] on div "ת" at bounding box center [524, 261] width 1048 height 425
click at [571, 458] on div at bounding box center [524, 440] width 180 height 38
click at [584, 445] on icon at bounding box center [584, 440] width 16 height 16
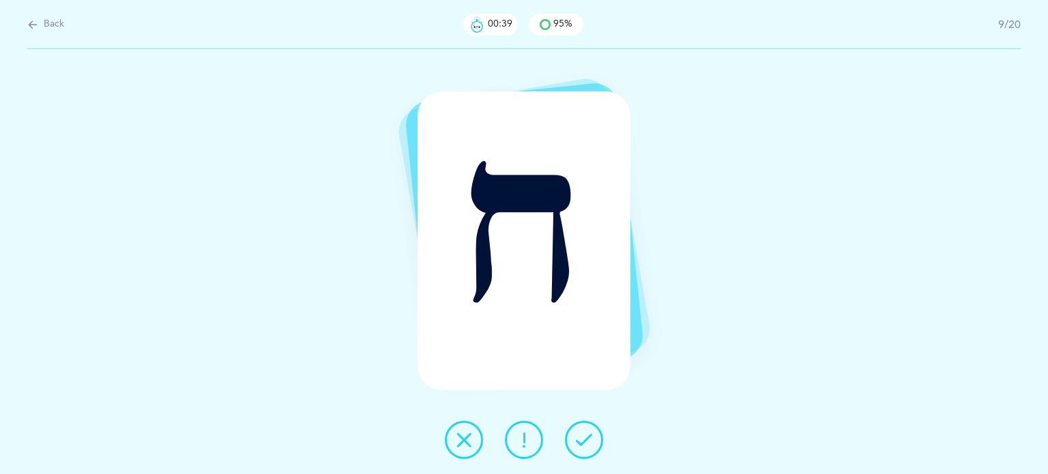
click at [587, 465] on div "ח" at bounding box center [524, 261] width 1048 height 425
click at [584, 448] on button at bounding box center [584, 440] width 38 height 38
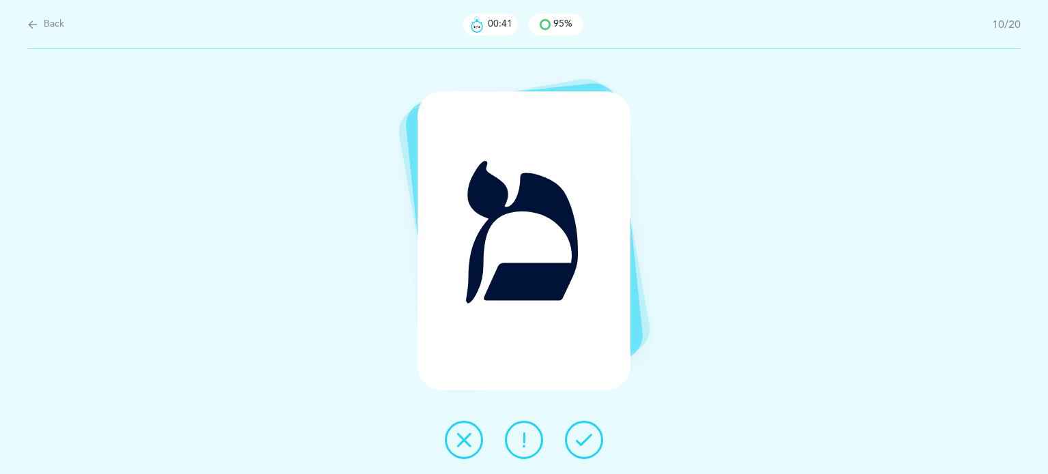
click at [584, 448] on button at bounding box center [584, 440] width 38 height 38
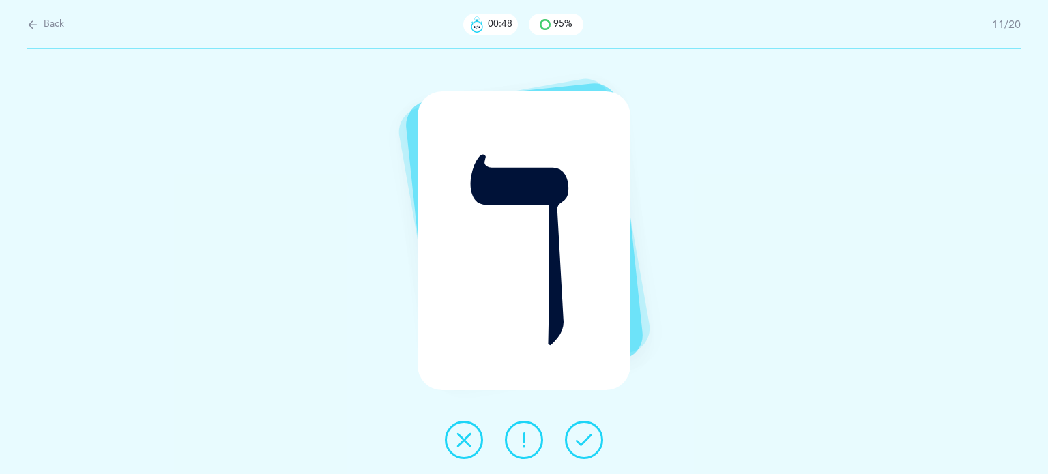
click at [584, 448] on button at bounding box center [584, 440] width 38 height 38
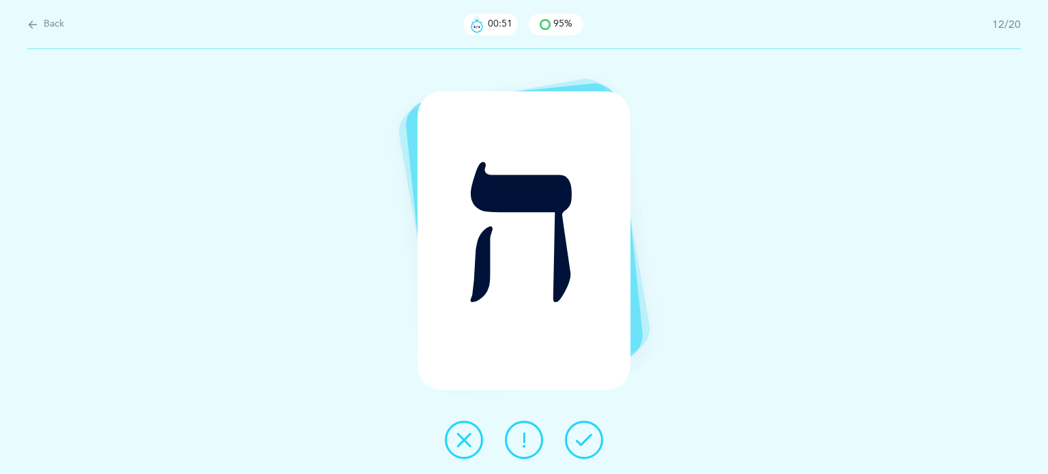
click at [584, 448] on button at bounding box center [584, 440] width 38 height 38
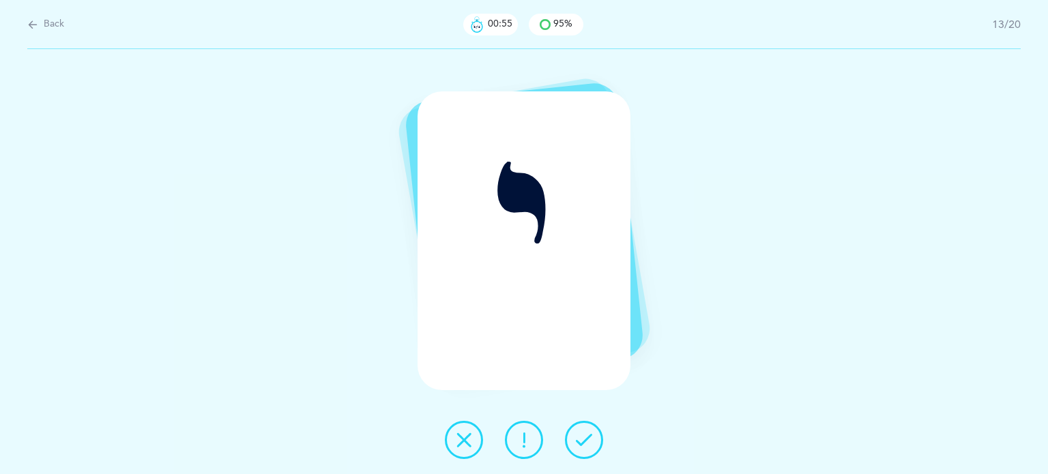
click at [584, 448] on button at bounding box center [584, 440] width 38 height 38
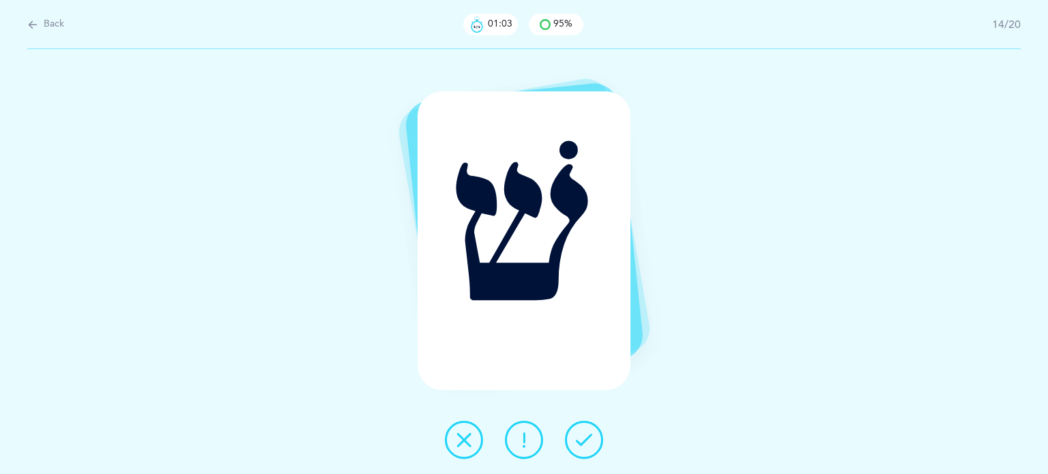
click at [584, 448] on button at bounding box center [584, 440] width 38 height 38
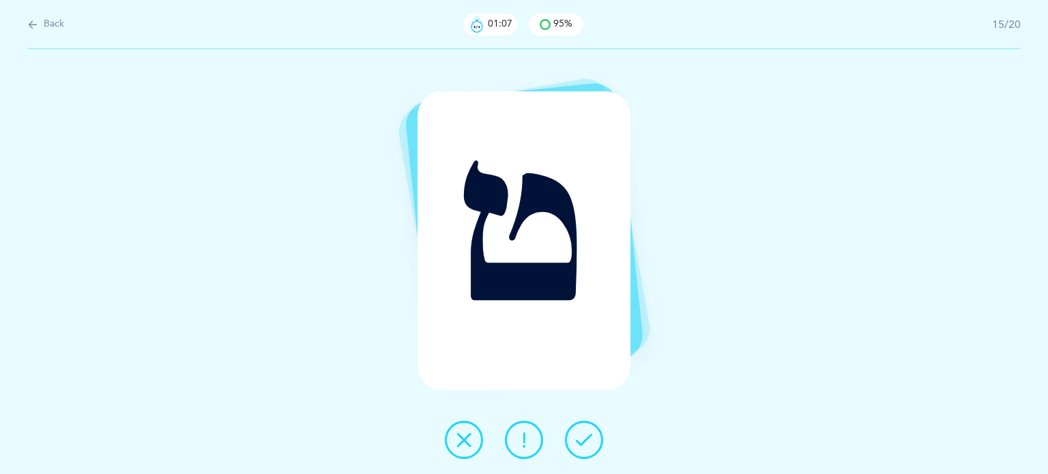
click at [584, 448] on button at bounding box center [584, 440] width 38 height 38
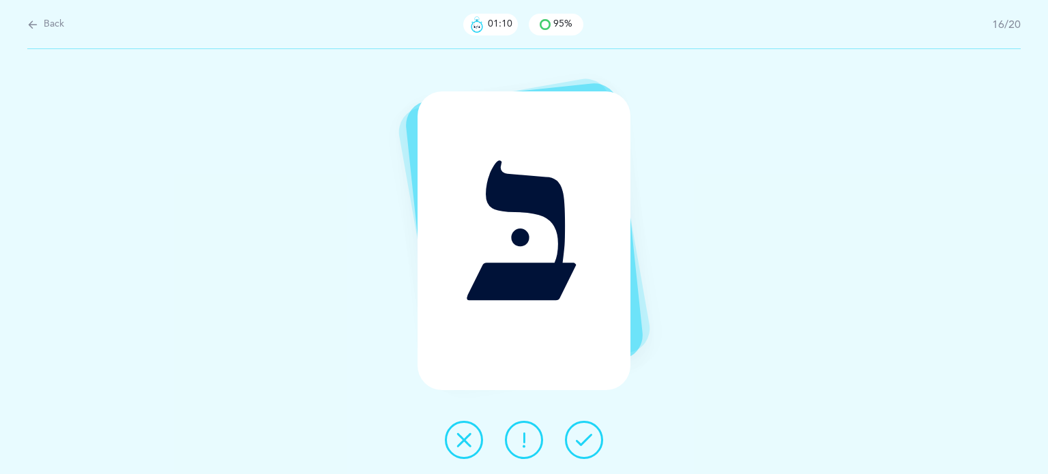
click at [584, 448] on button at bounding box center [584, 440] width 38 height 38
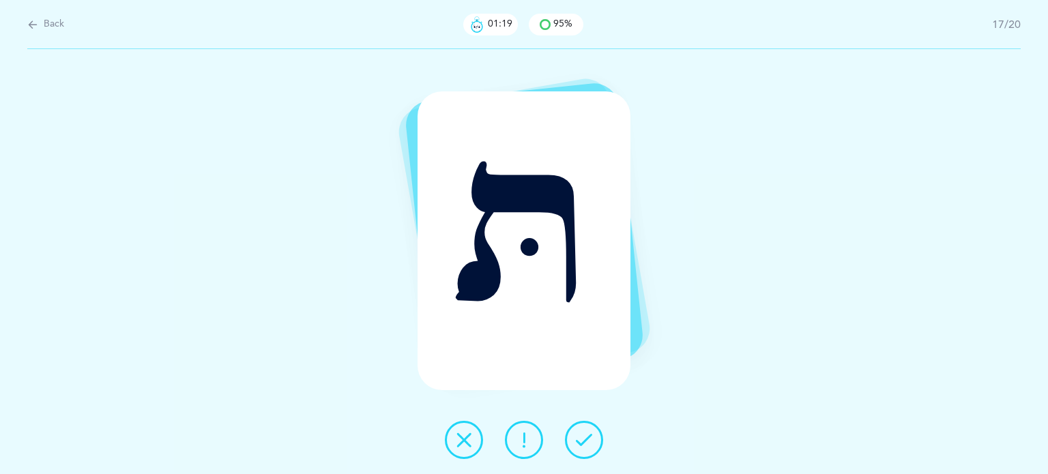
click at [461, 447] on icon at bounding box center [464, 440] width 16 height 16
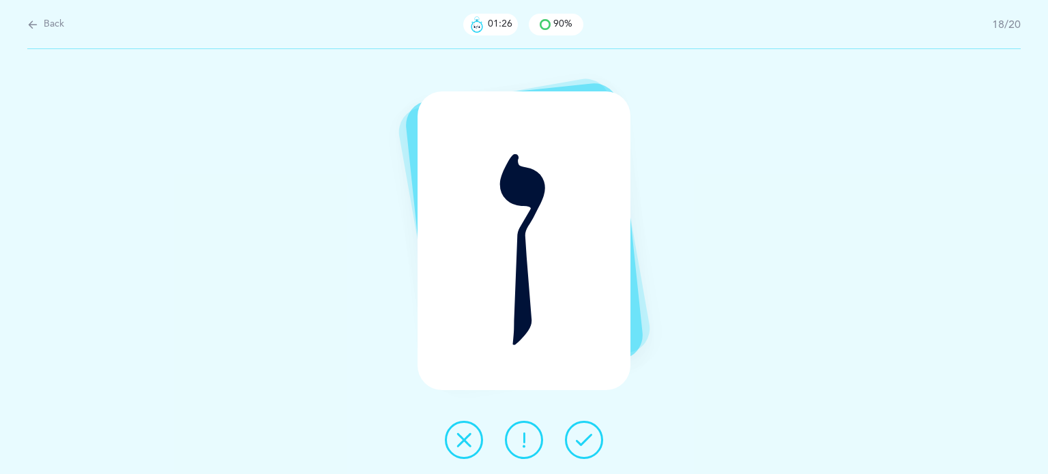
click at [573, 451] on button at bounding box center [584, 440] width 38 height 38
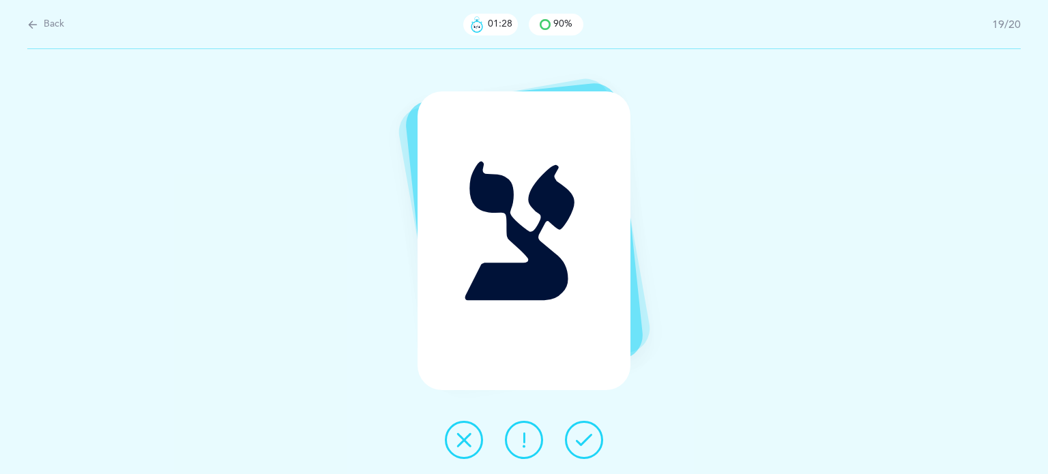
click at [573, 451] on button at bounding box center [584, 440] width 38 height 38
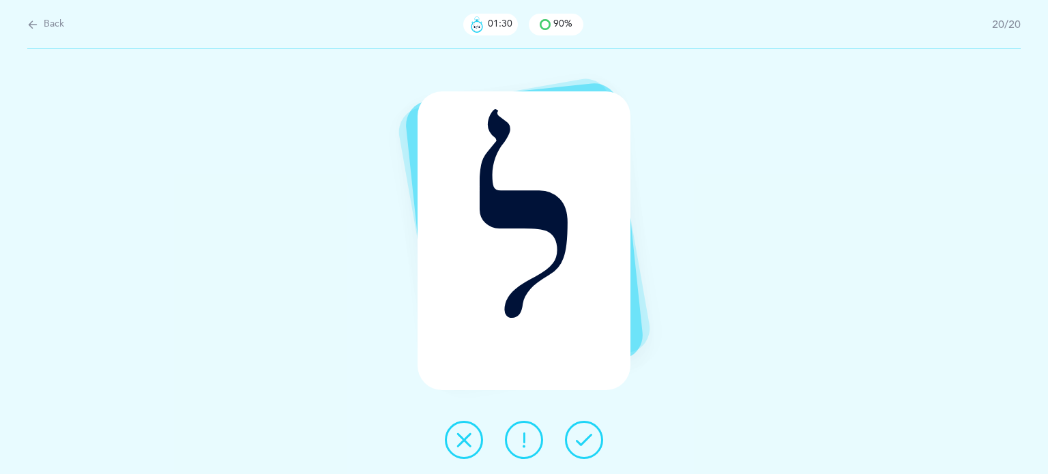
click at [573, 451] on button at bounding box center [584, 440] width 38 height 38
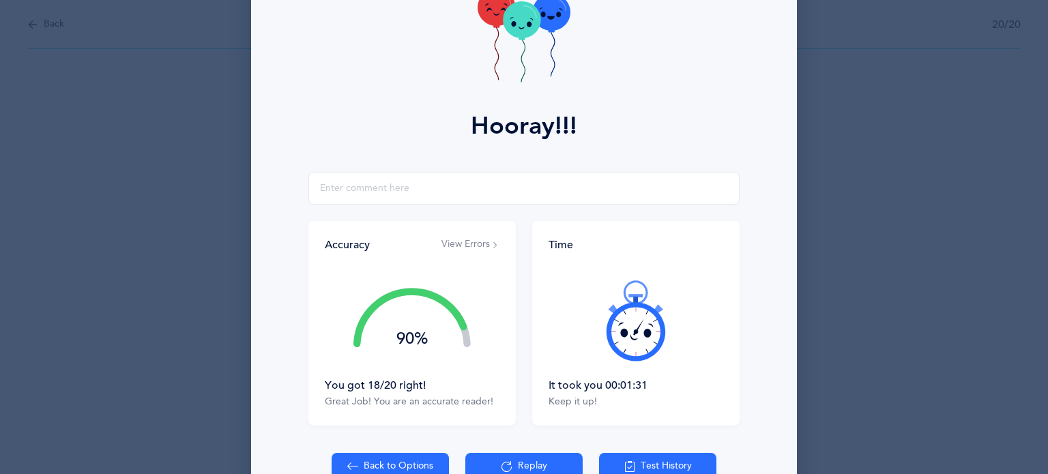
scroll to position [97, 0]
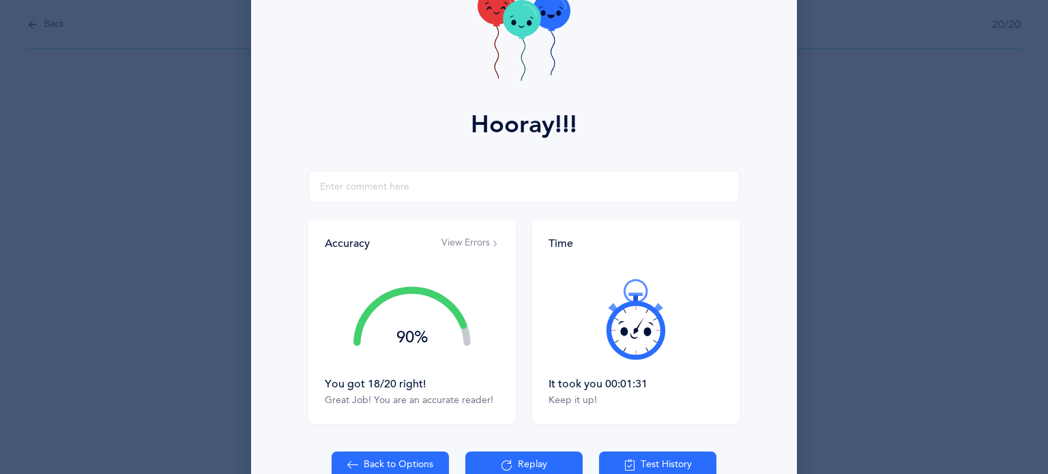
click at [477, 246] on button "View Errors" at bounding box center [470, 244] width 58 height 14
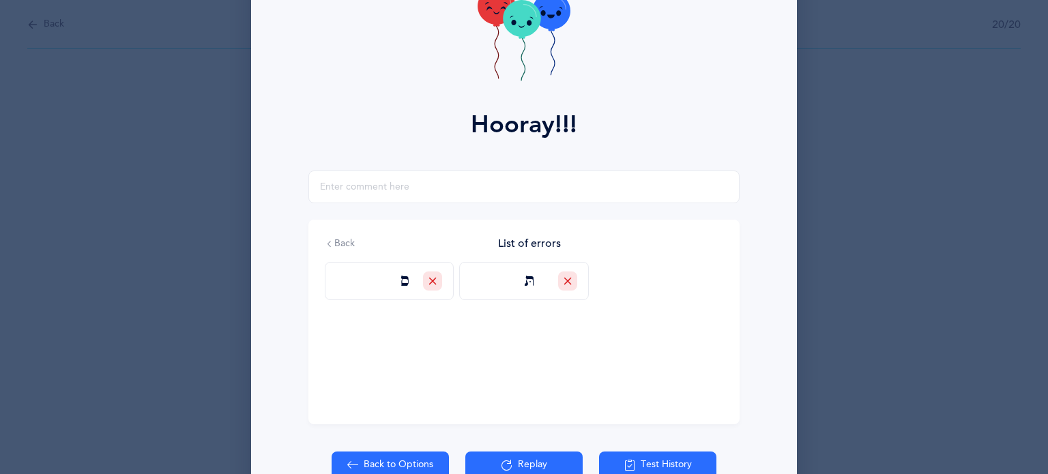
click at [518, 27] on icon at bounding box center [521, 26] width 6 height 3
click at [515, 18] on icon at bounding box center [522, 18] width 38 height 37
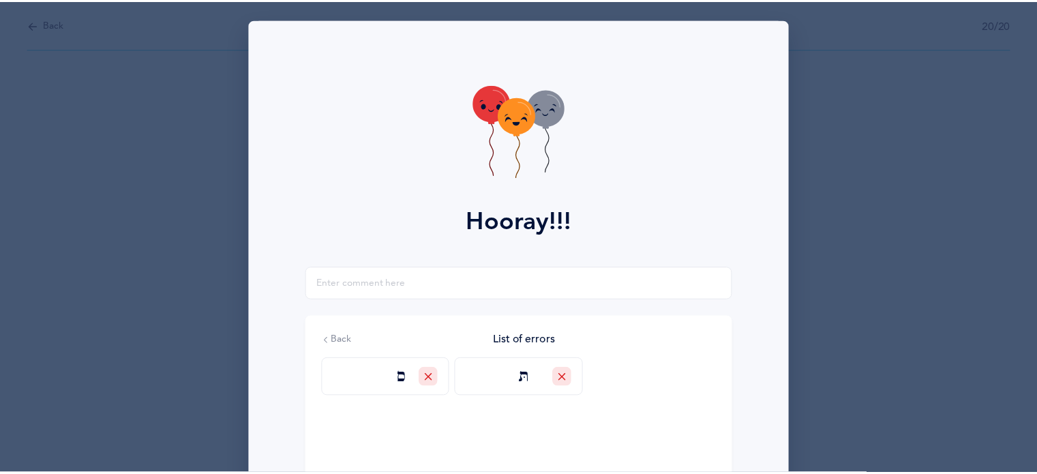
scroll to position [175, 0]
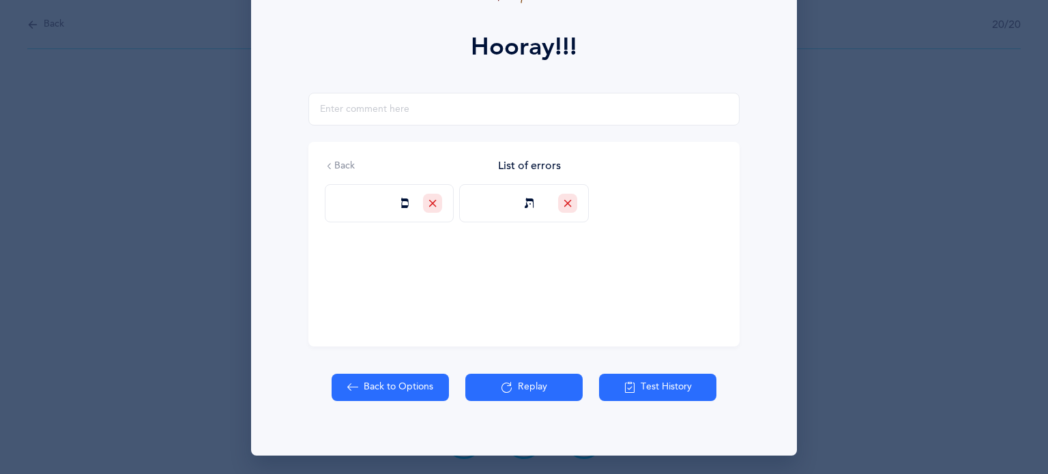
click at [353, 387] on icon at bounding box center [352, 387] width 11 height 15
select select "27"
select select "single"
